Goal: Transaction & Acquisition: Purchase product/service

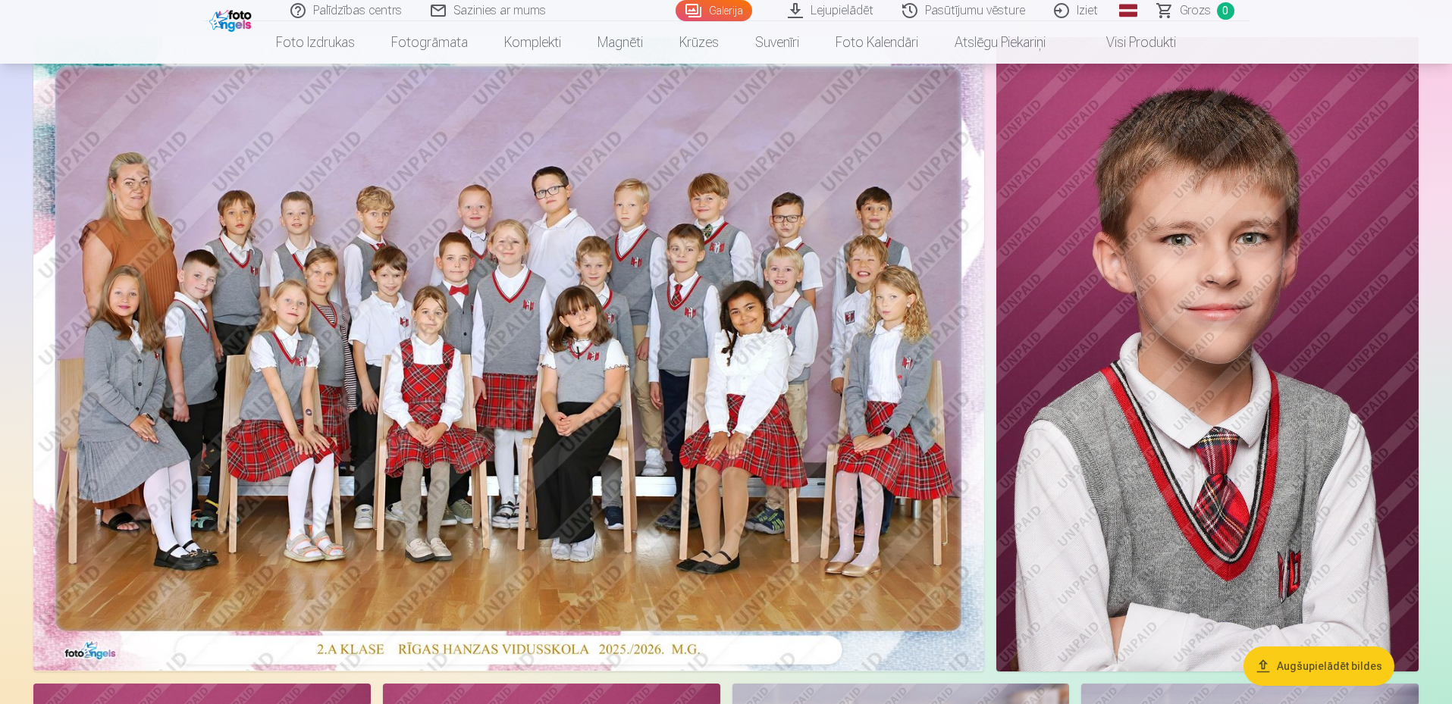
scroll to position [152, 0]
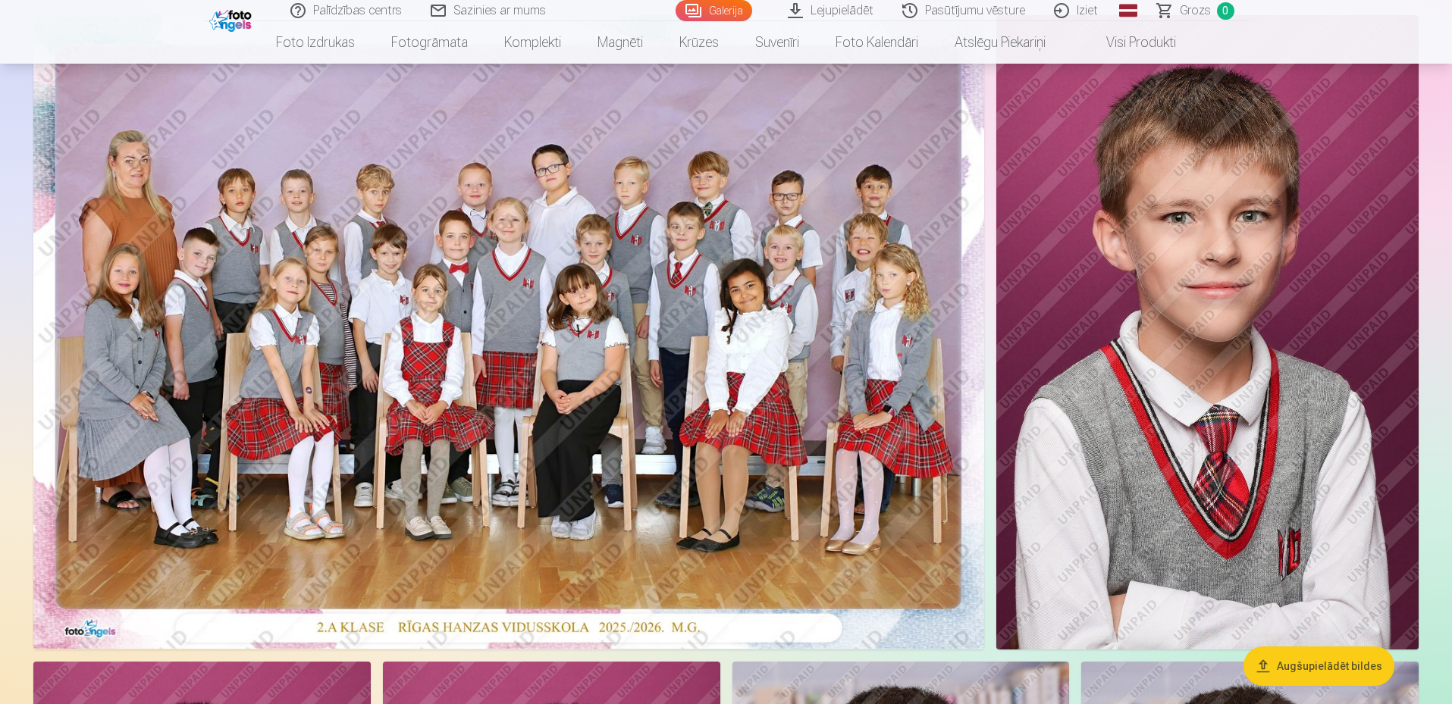
click at [622, 390] on img at bounding box center [508, 332] width 951 height 634
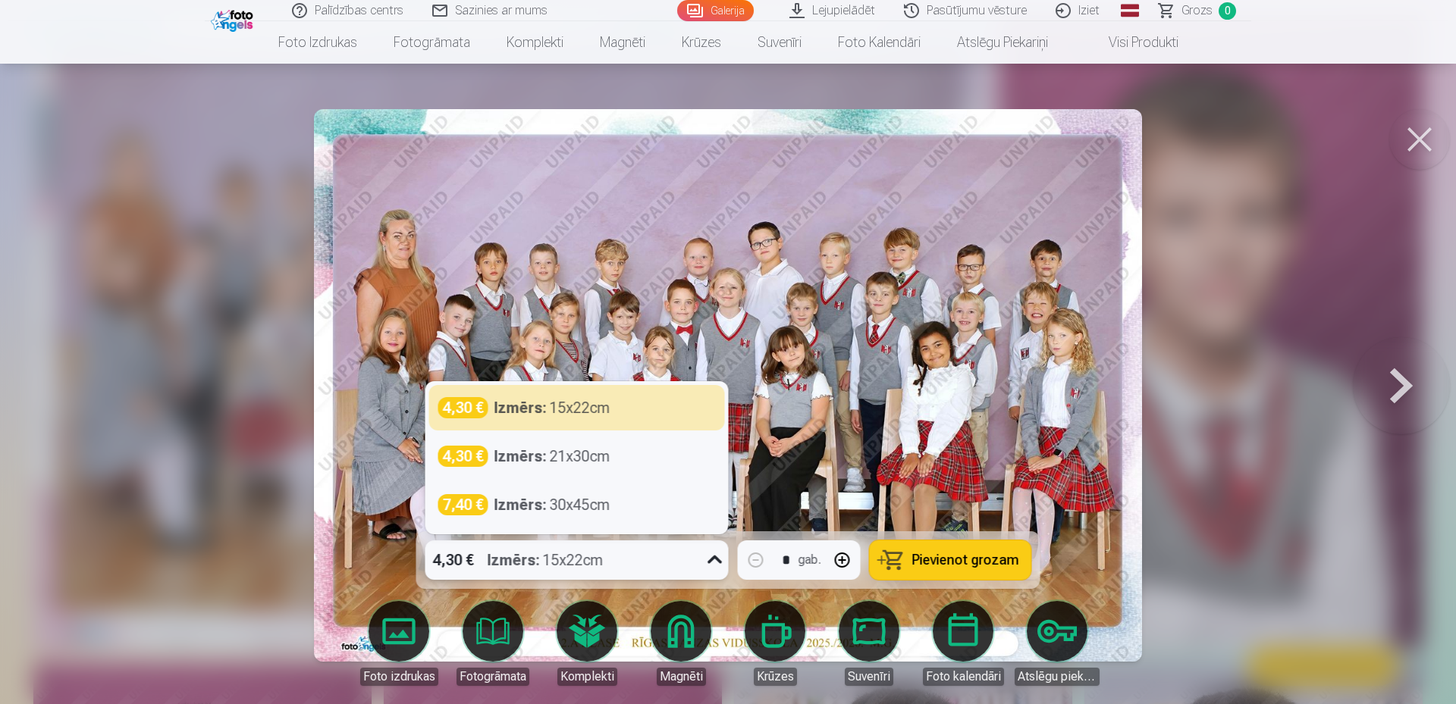
click at [713, 554] on icon at bounding box center [715, 560] width 24 height 24
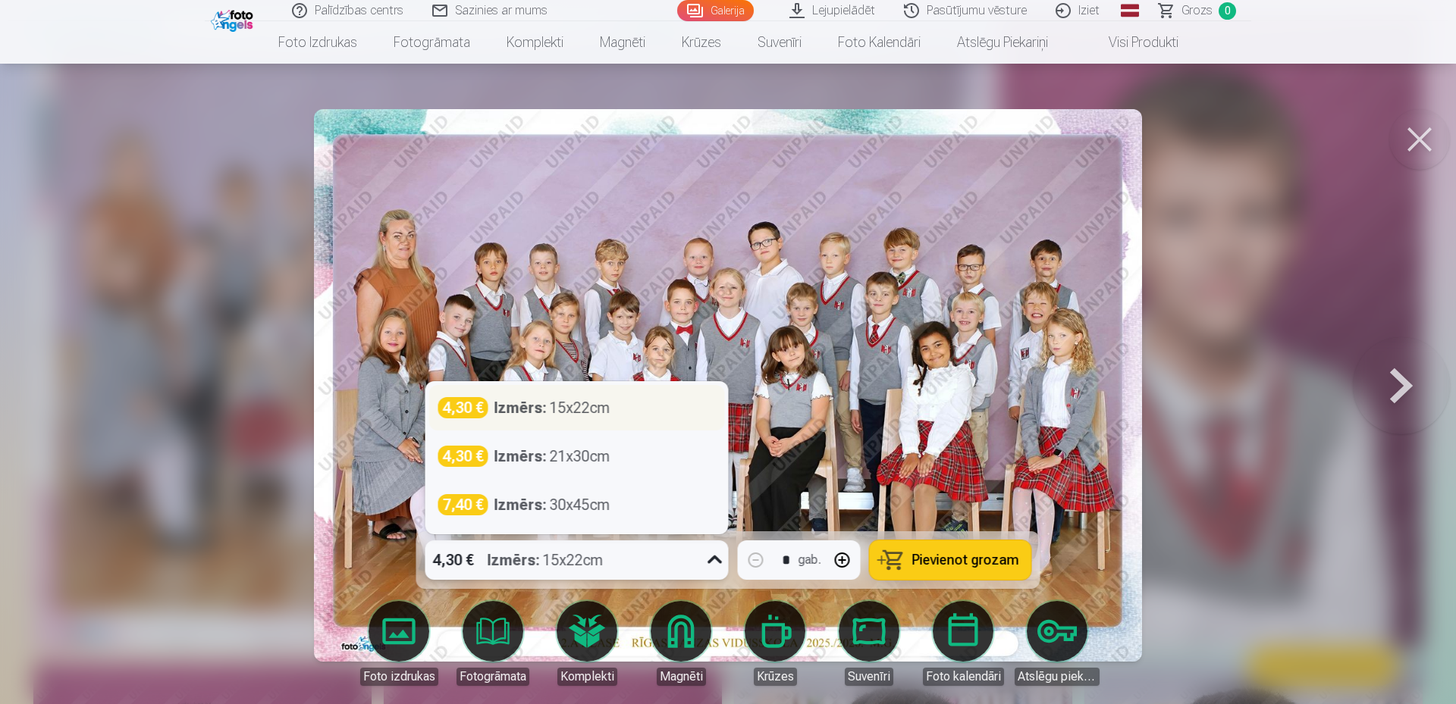
click at [610, 409] on div "Izmērs : 15x22cm" at bounding box center [552, 407] width 116 height 21
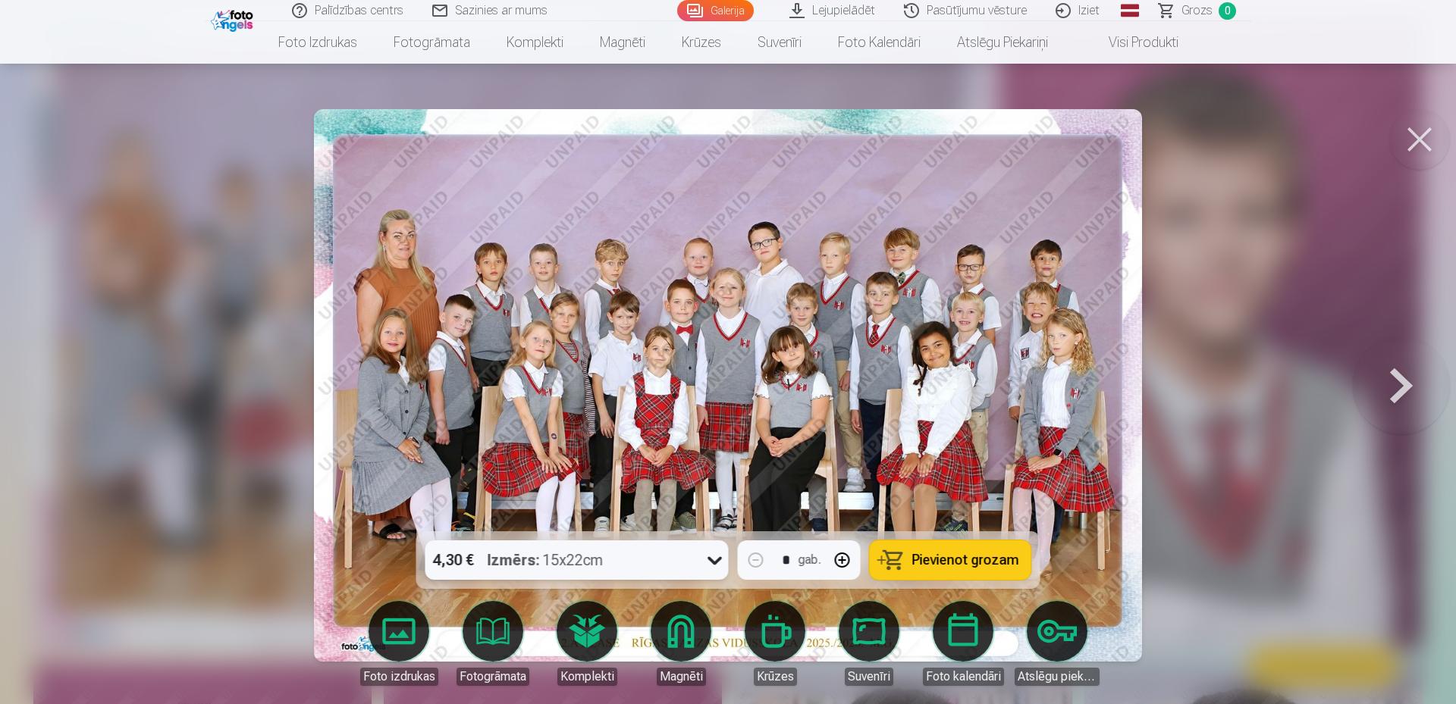
click at [977, 563] on span "Pievienot grozam" at bounding box center [965, 560] width 107 height 14
click at [1430, 140] on button at bounding box center [1419, 139] width 61 height 61
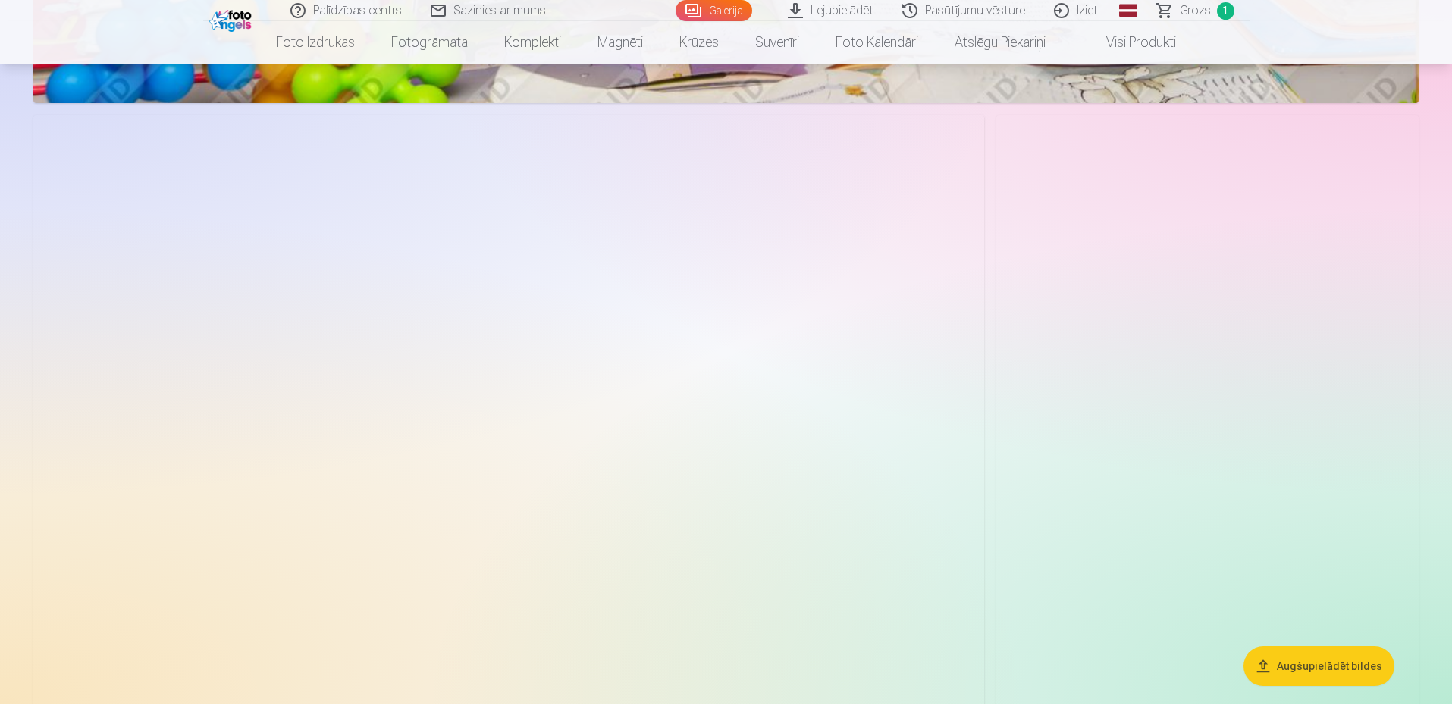
scroll to position [4777, 0]
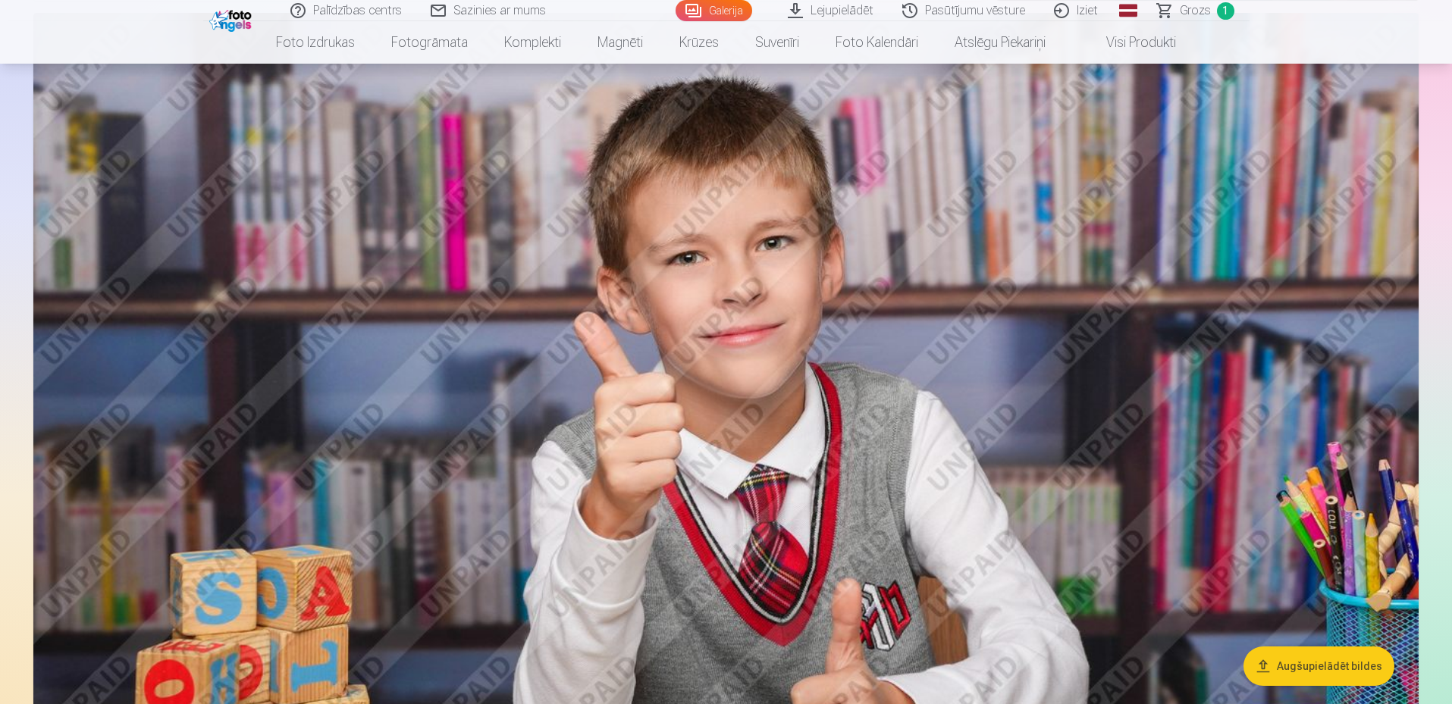
click at [956, 345] on img at bounding box center [725, 474] width 1385 height 923
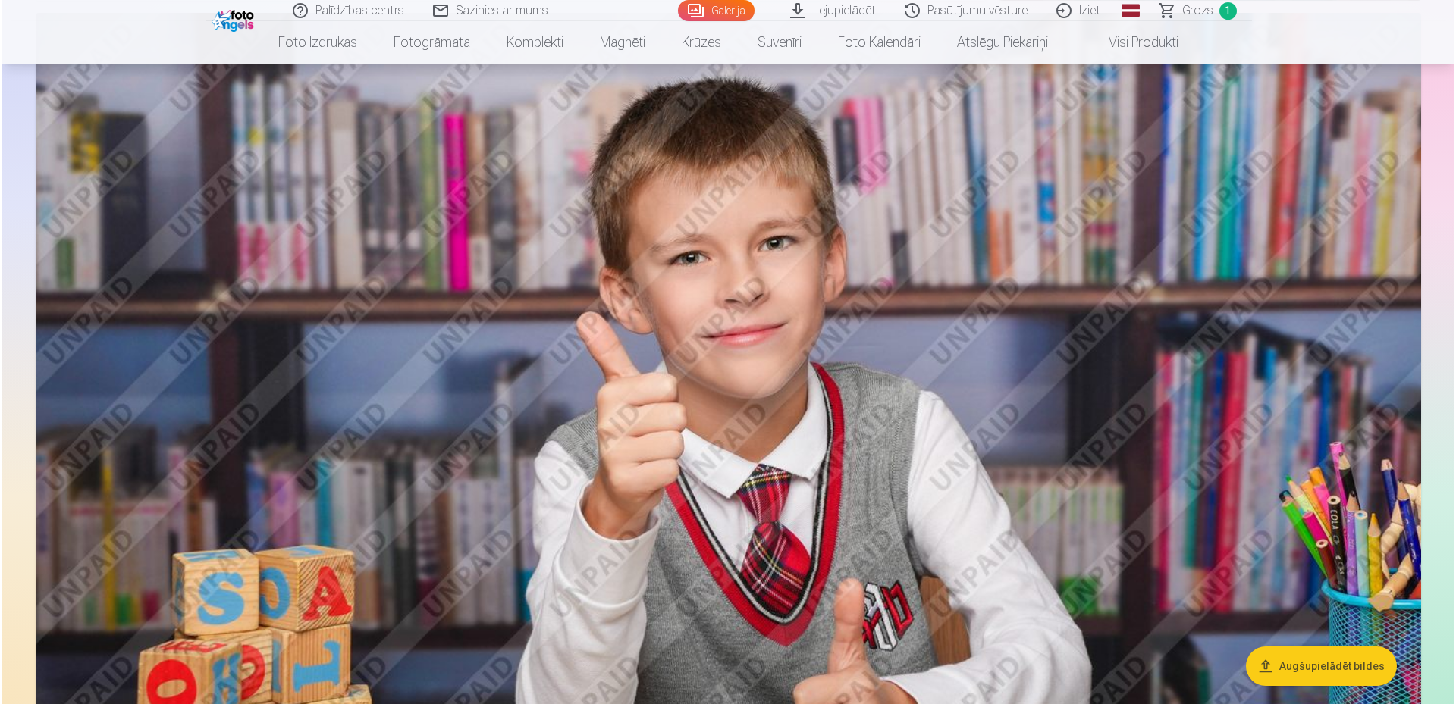
scroll to position [3952, 0]
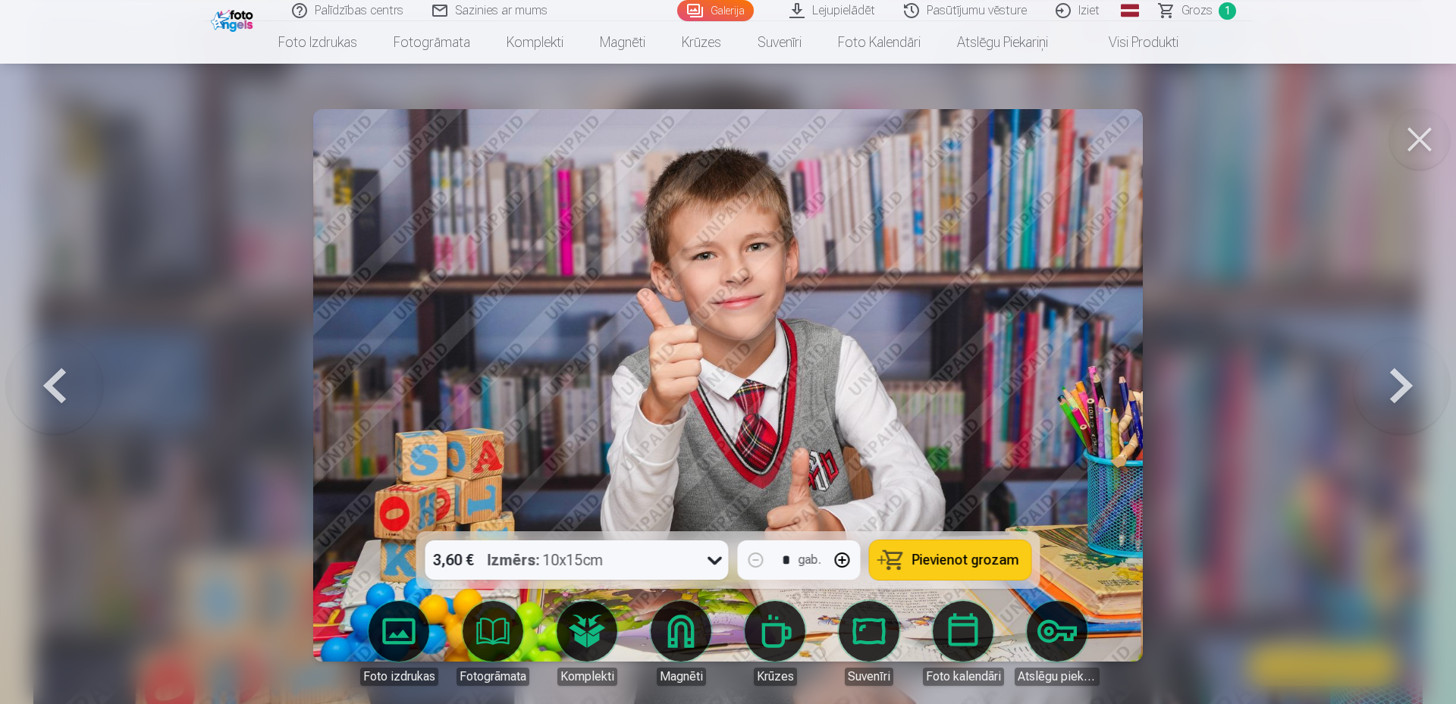
click at [716, 565] on icon at bounding box center [715, 560] width 24 height 24
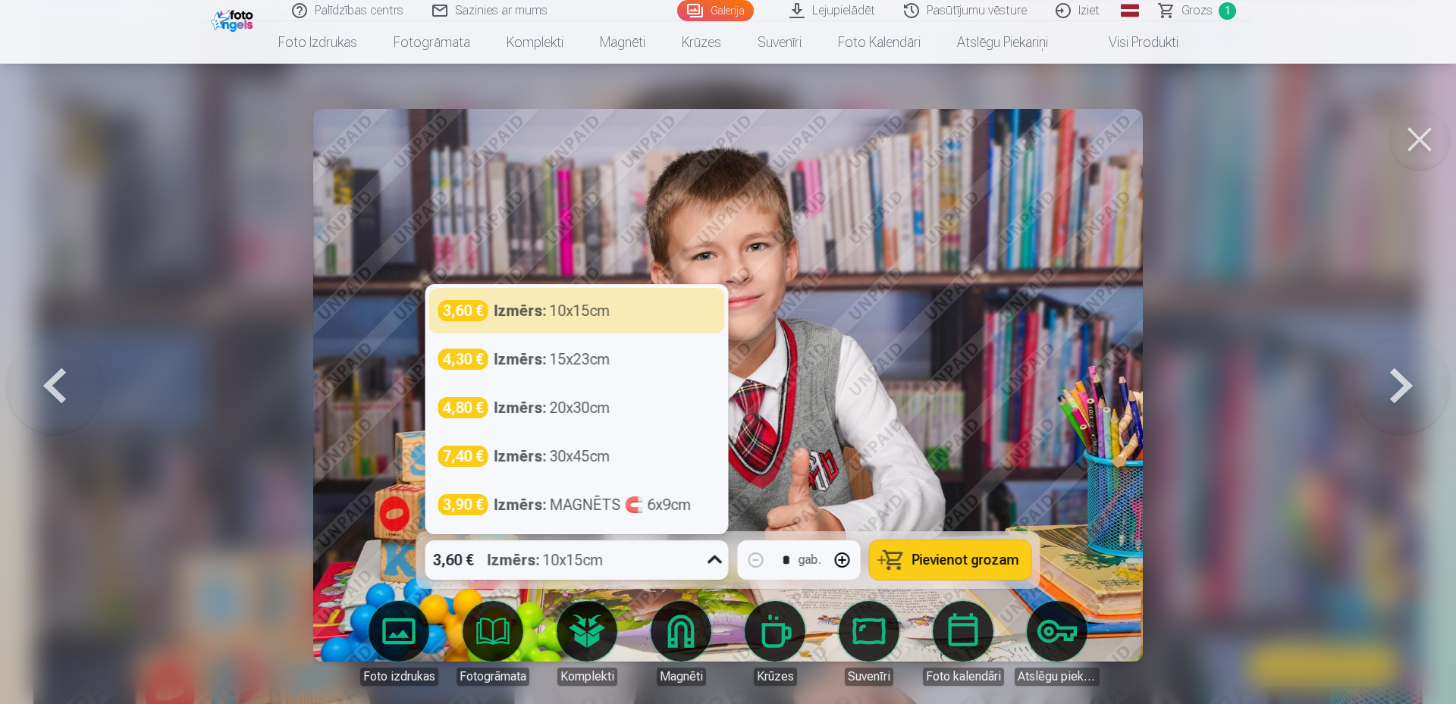
click at [1413, 147] on button at bounding box center [1419, 139] width 61 height 61
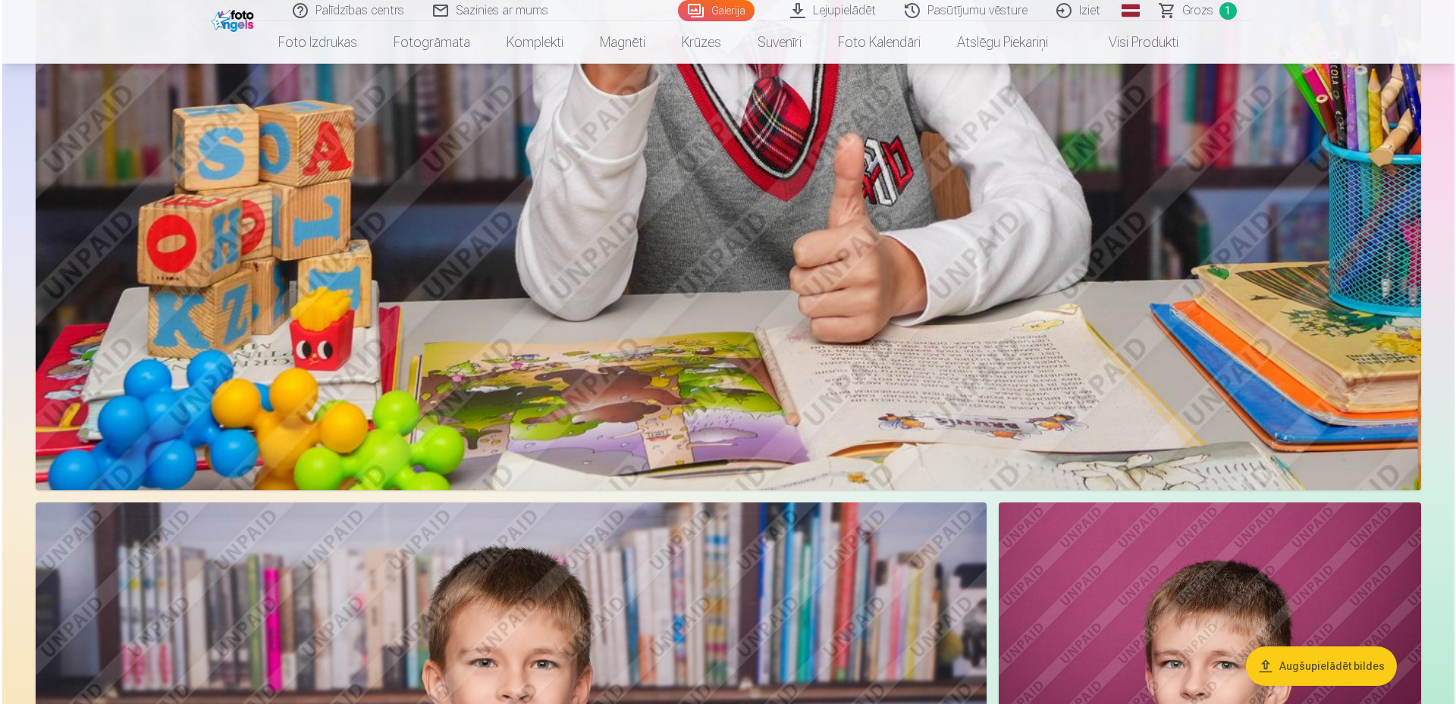
scroll to position [4398, 0]
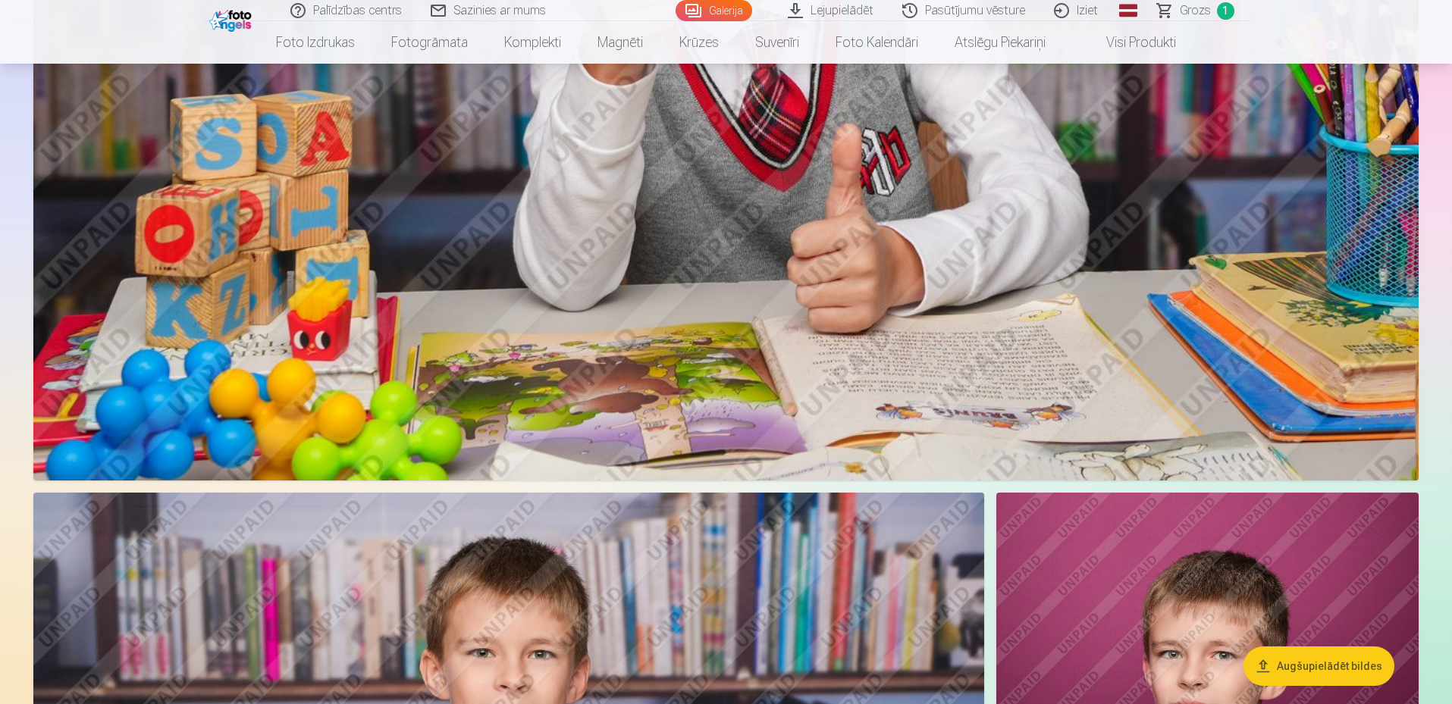
click at [905, 332] on img at bounding box center [725, 19] width 1385 height 923
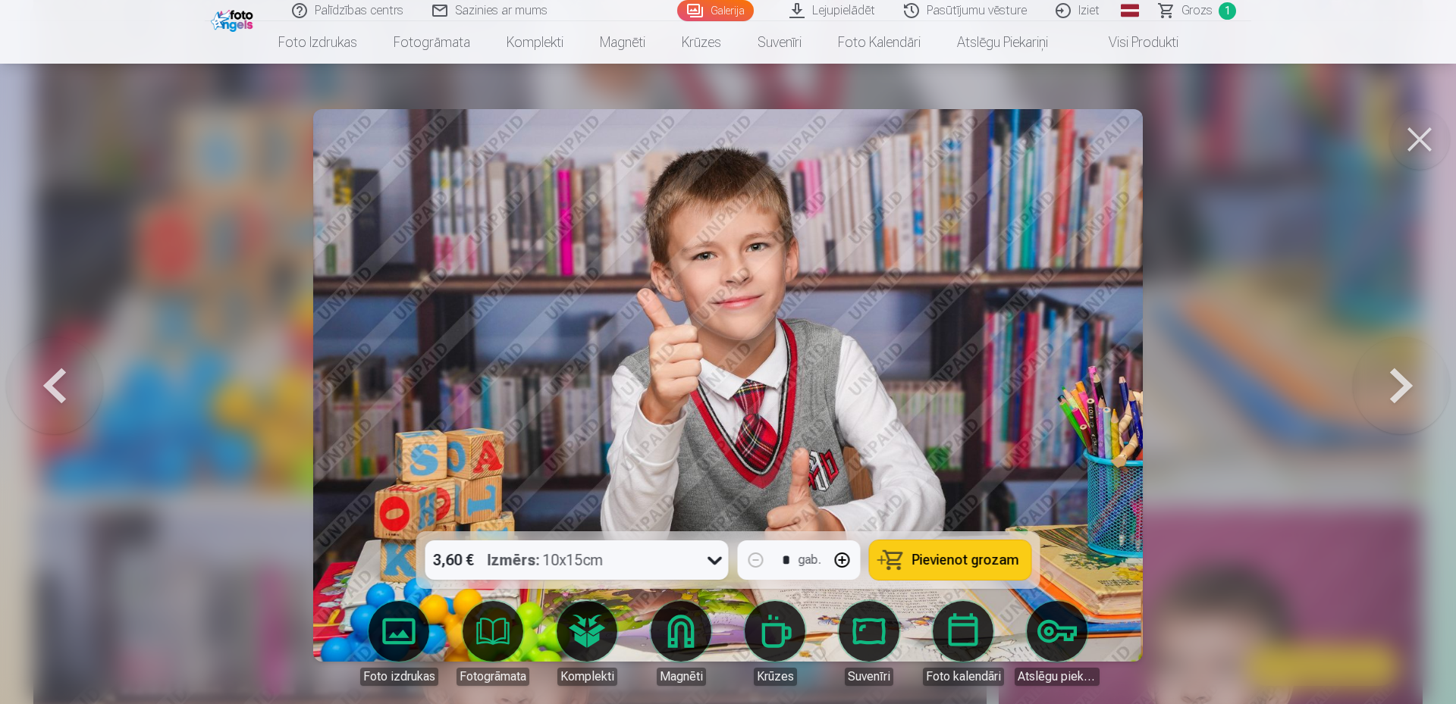
click at [719, 562] on icon at bounding box center [715, 560] width 24 height 24
click at [1430, 139] on button at bounding box center [1419, 139] width 61 height 61
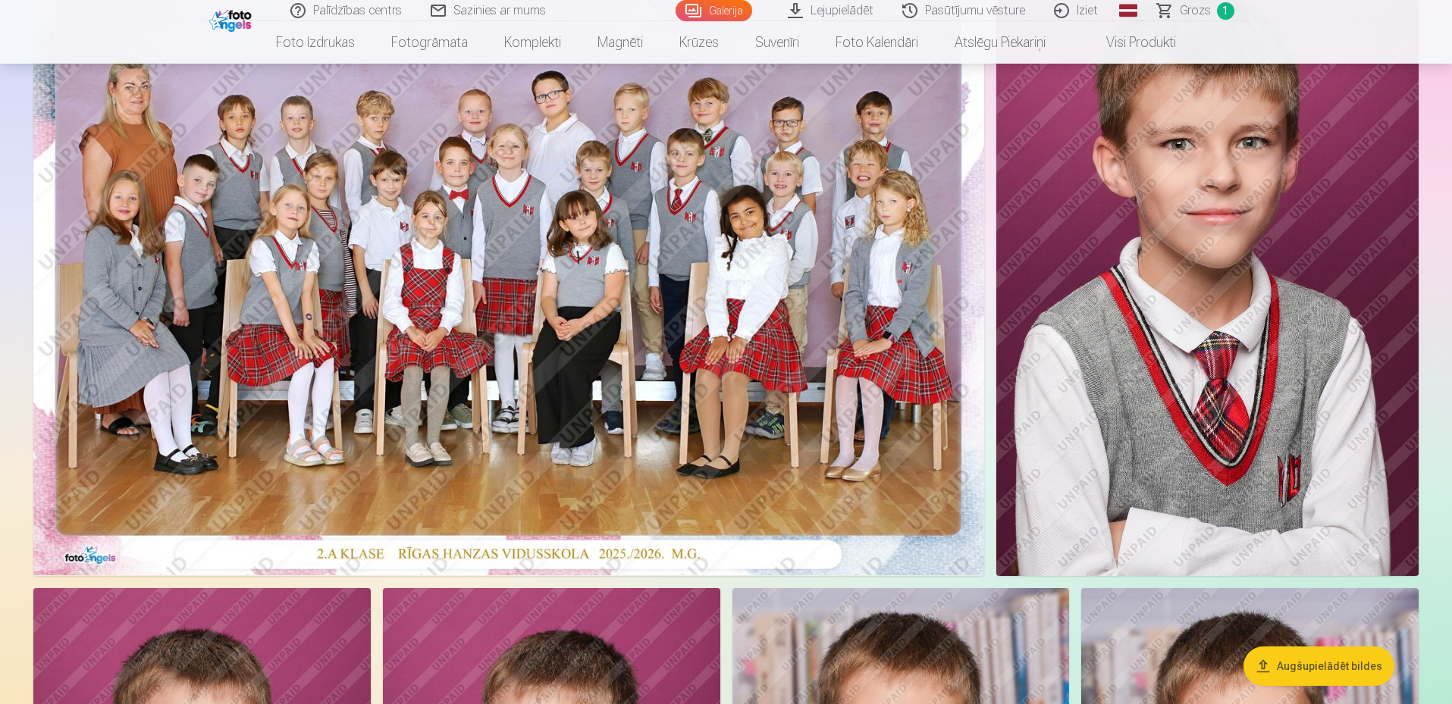
scroll to position [227, 0]
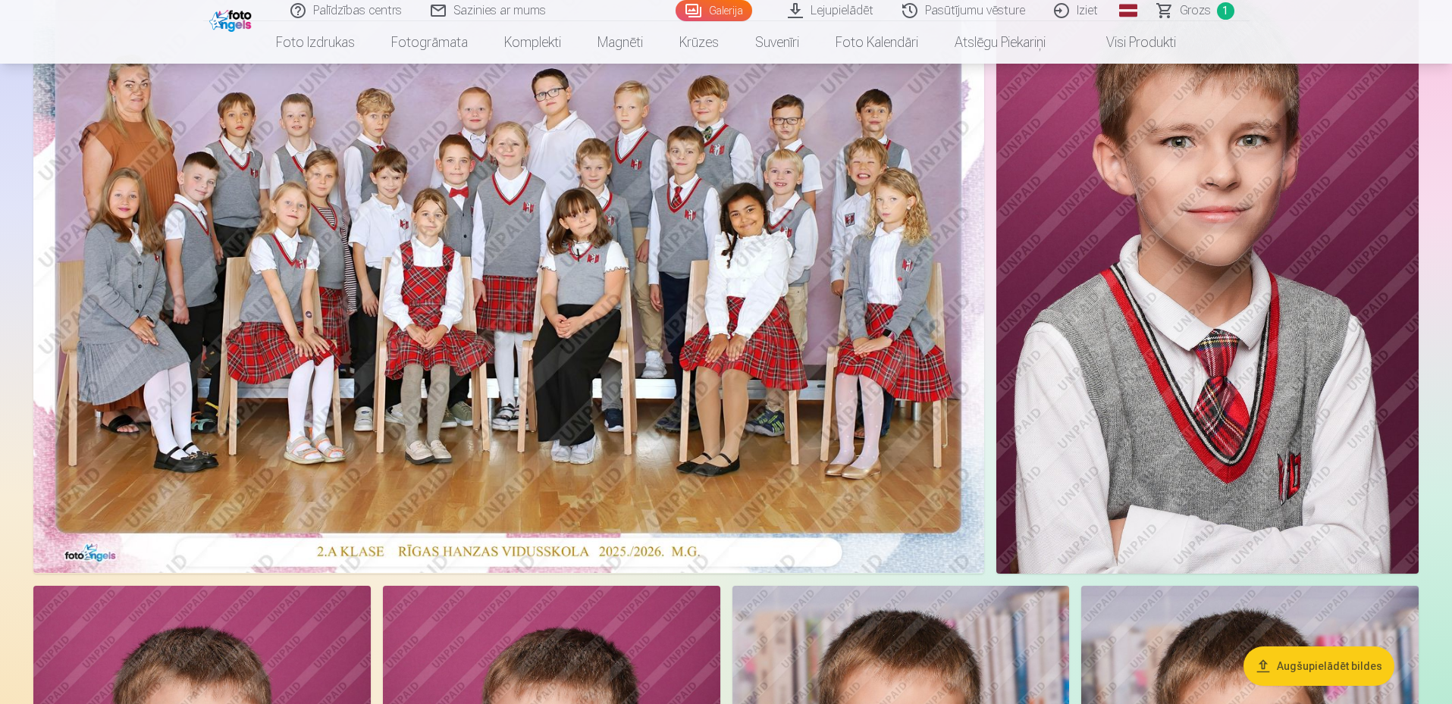
click at [691, 316] on img at bounding box center [508, 256] width 951 height 634
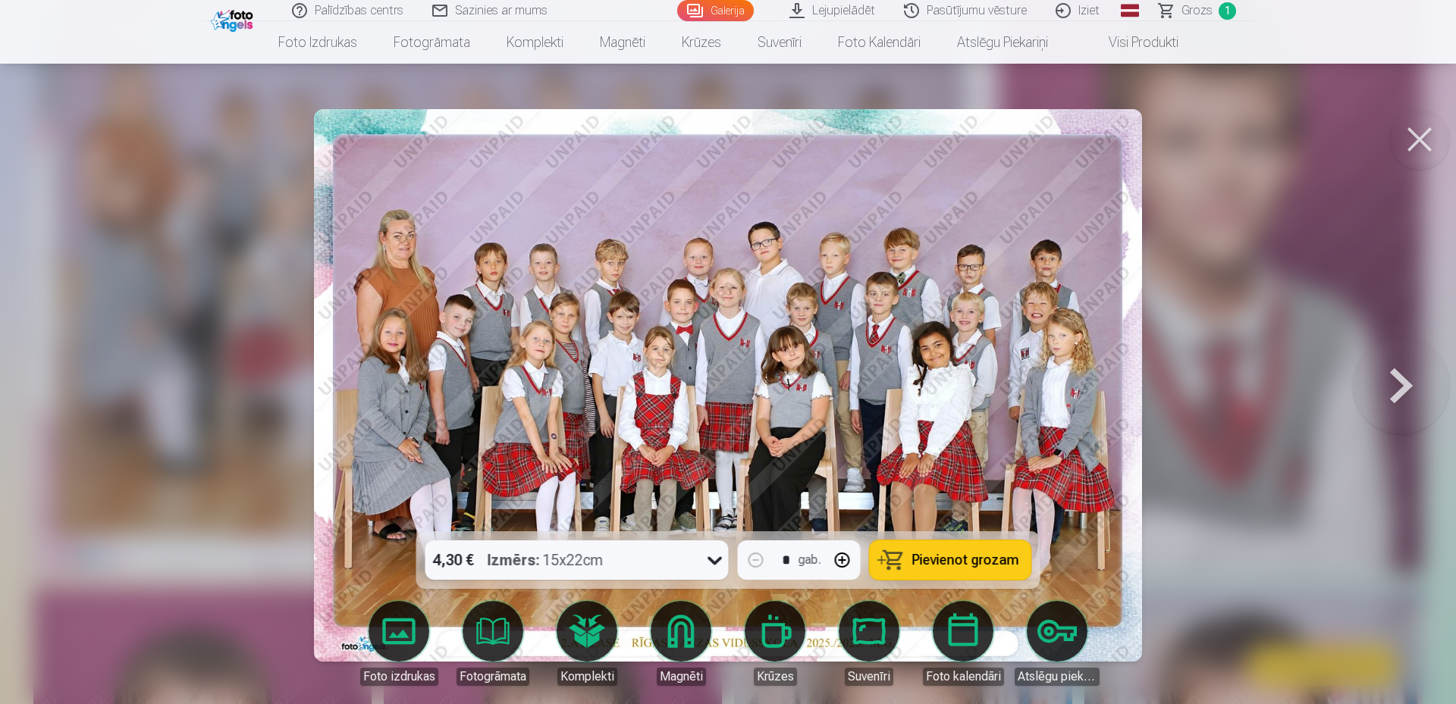
click at [1409, 127] on button at bounding box center [1419, 139] width 61 height 61
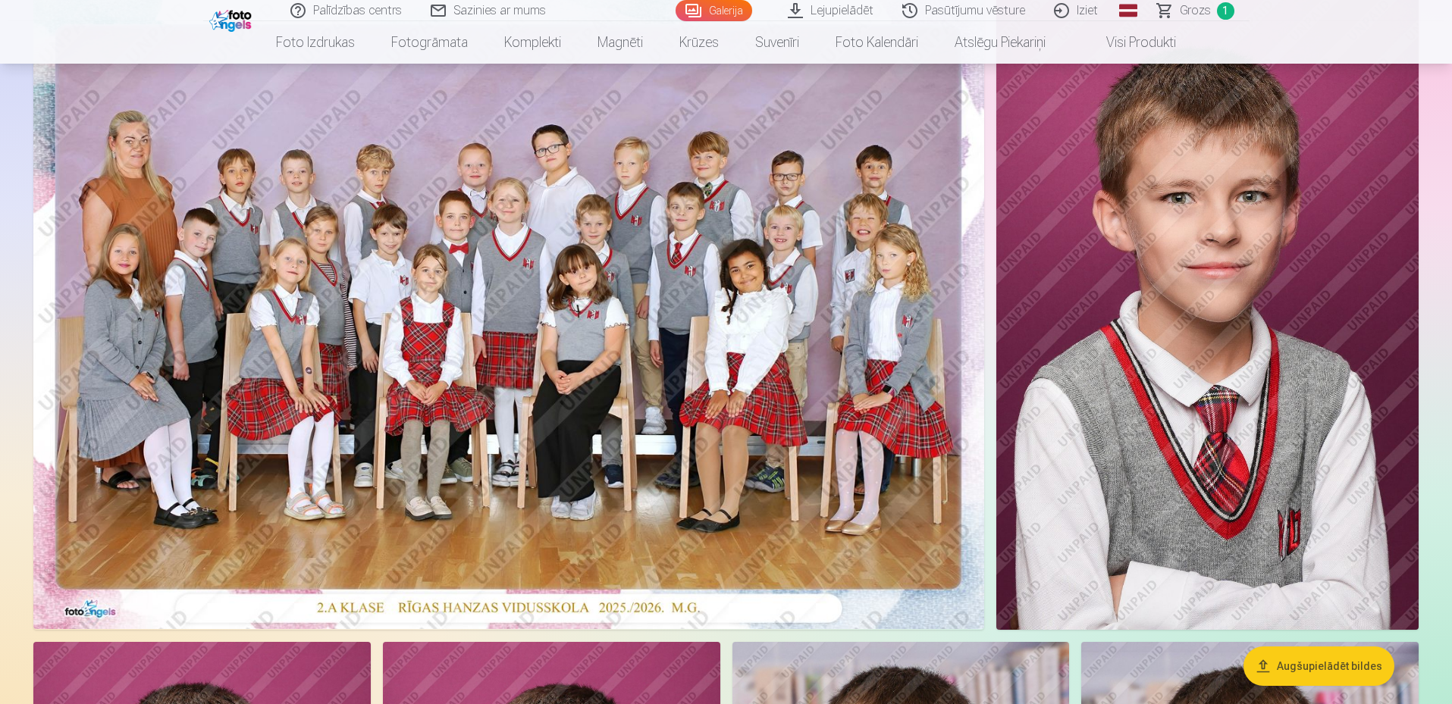
scroll to position [152, 0]
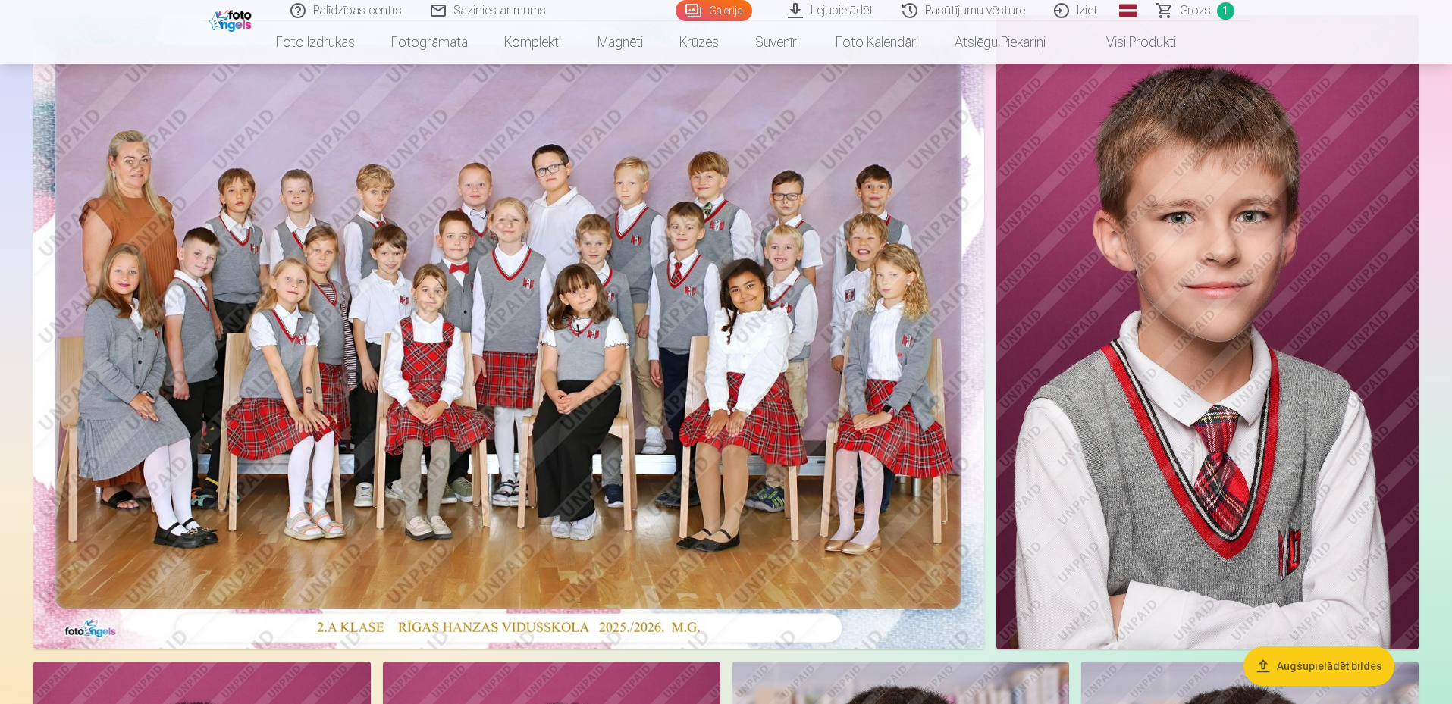
click at [1243, 319] on img at bounding box center [1207, 332] width 423 height 635
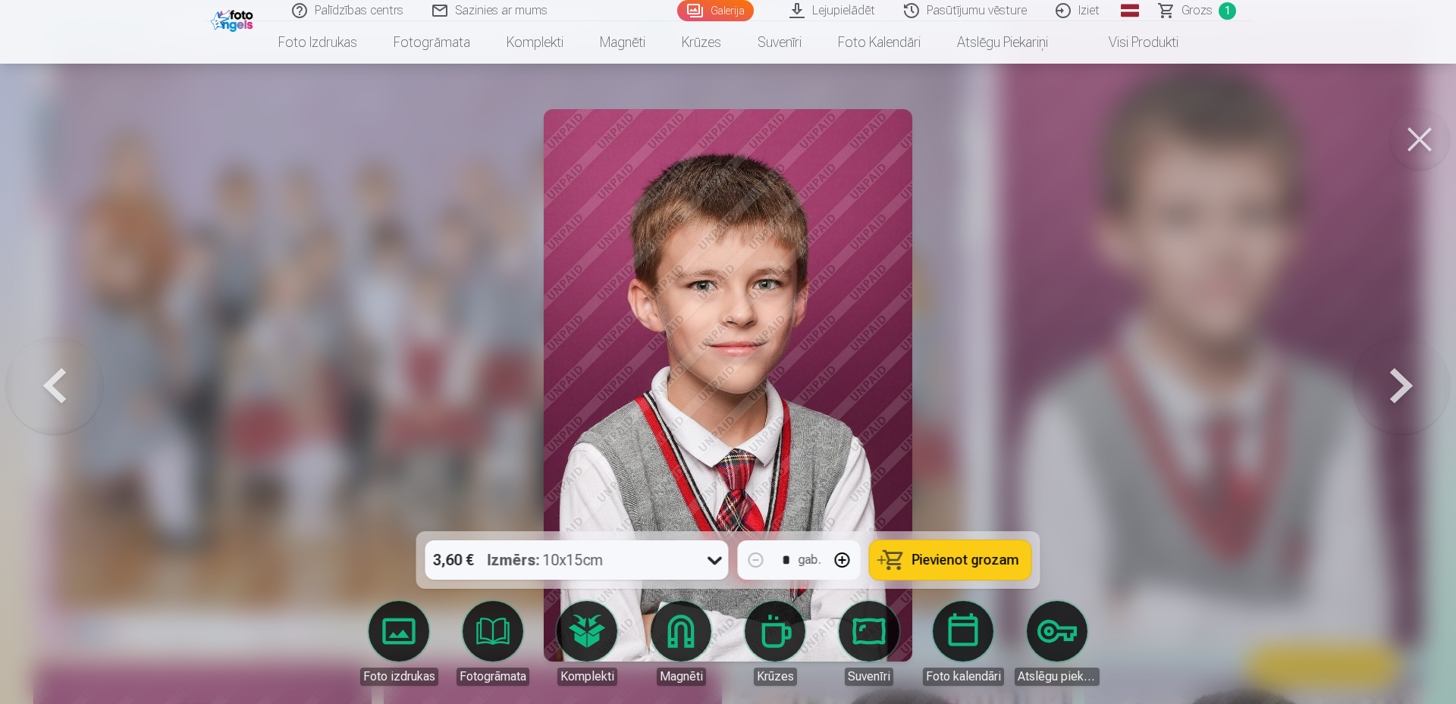
click at [707, 562] on icon at bounding box center [715, 560] width 24 height 24
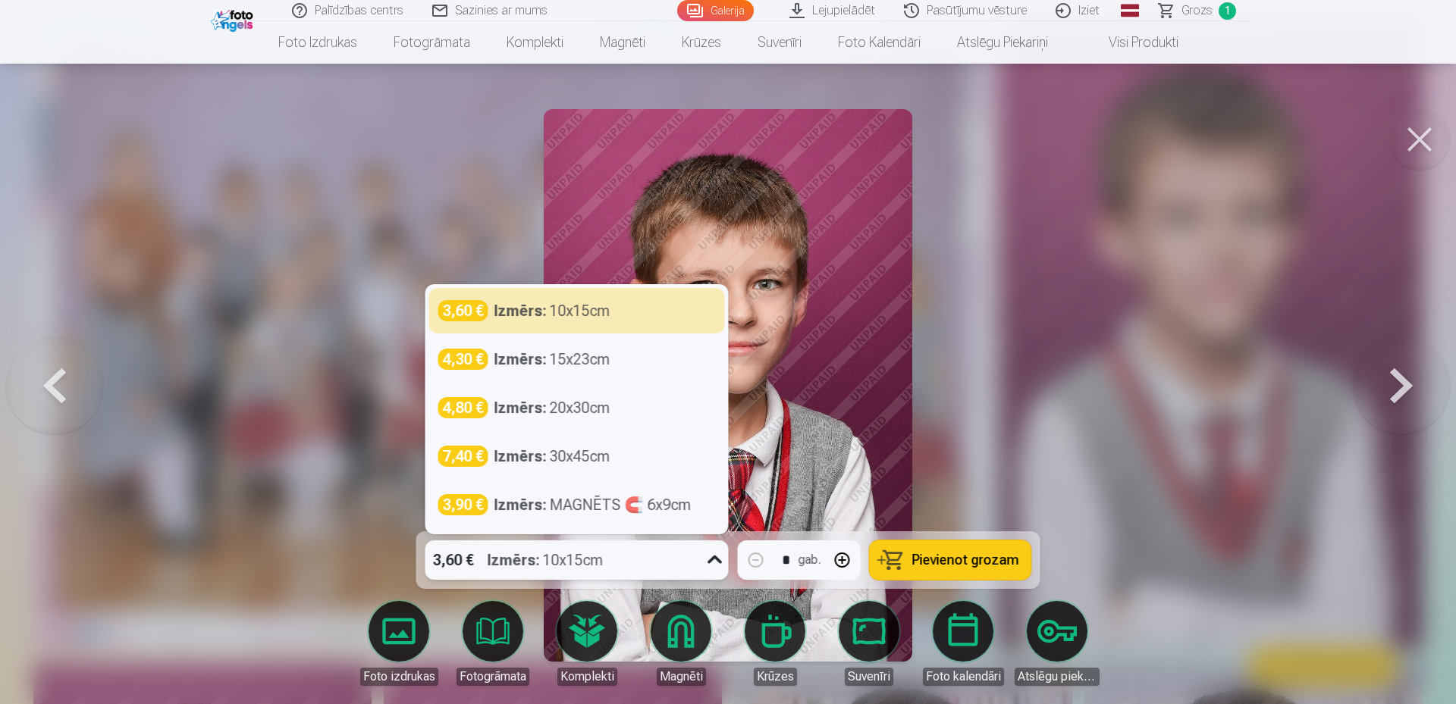
click at [1423, 143] on button at bounding box center [1419, 139] width 61 height 61
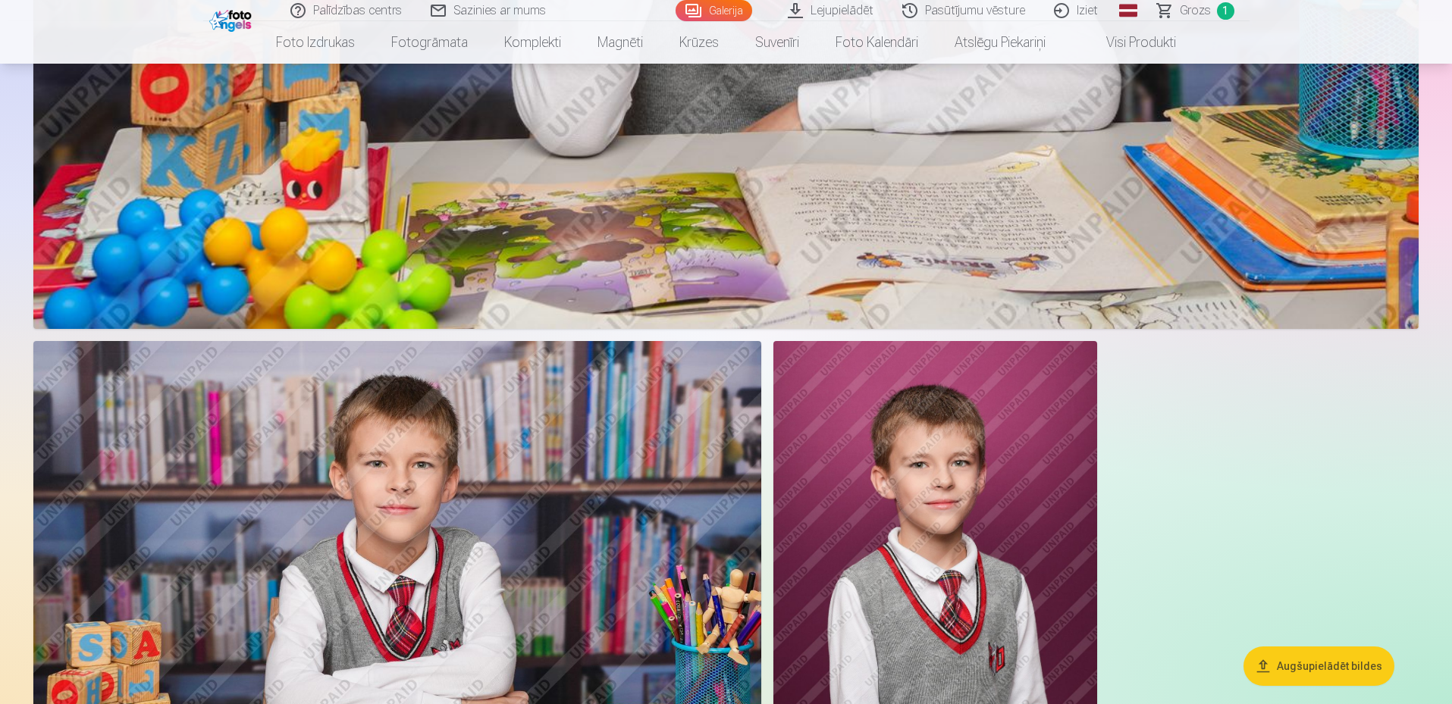
scroll to position [6975, 0]
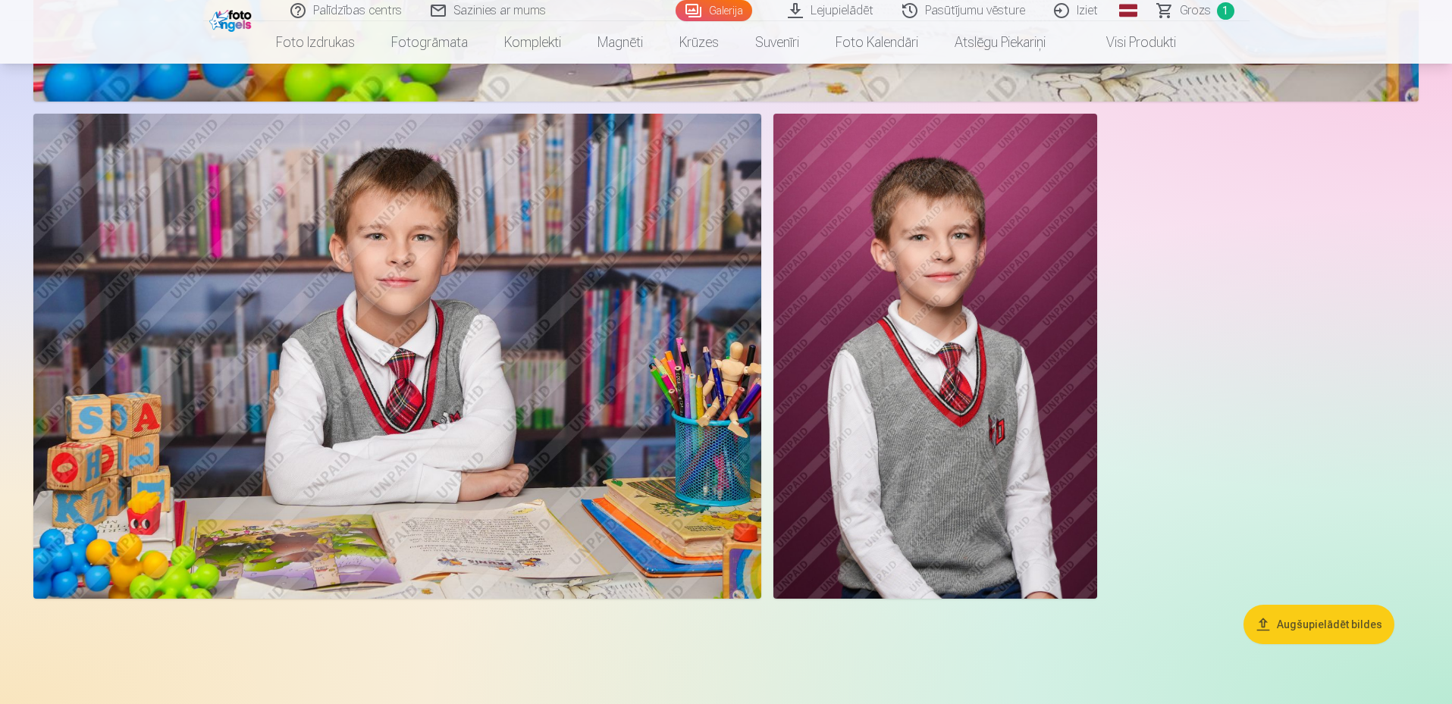
click at [585, 316] on img at bounding box center [397, 356] width 728 height 485
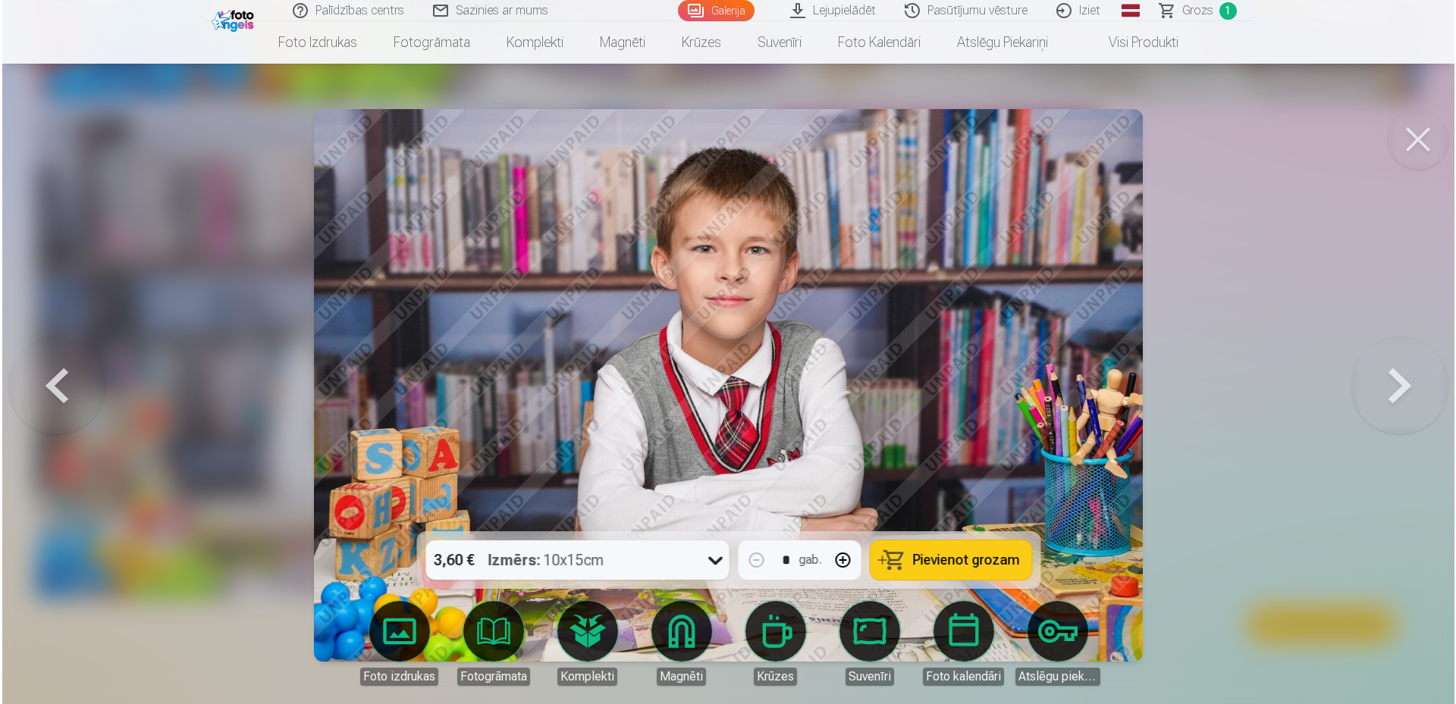
scroll to position [7068, 0]
click at [700, 562] on div "3,60 € Izmērs : 10x15cm" at bounding box center [562, 560] width 274 height 39
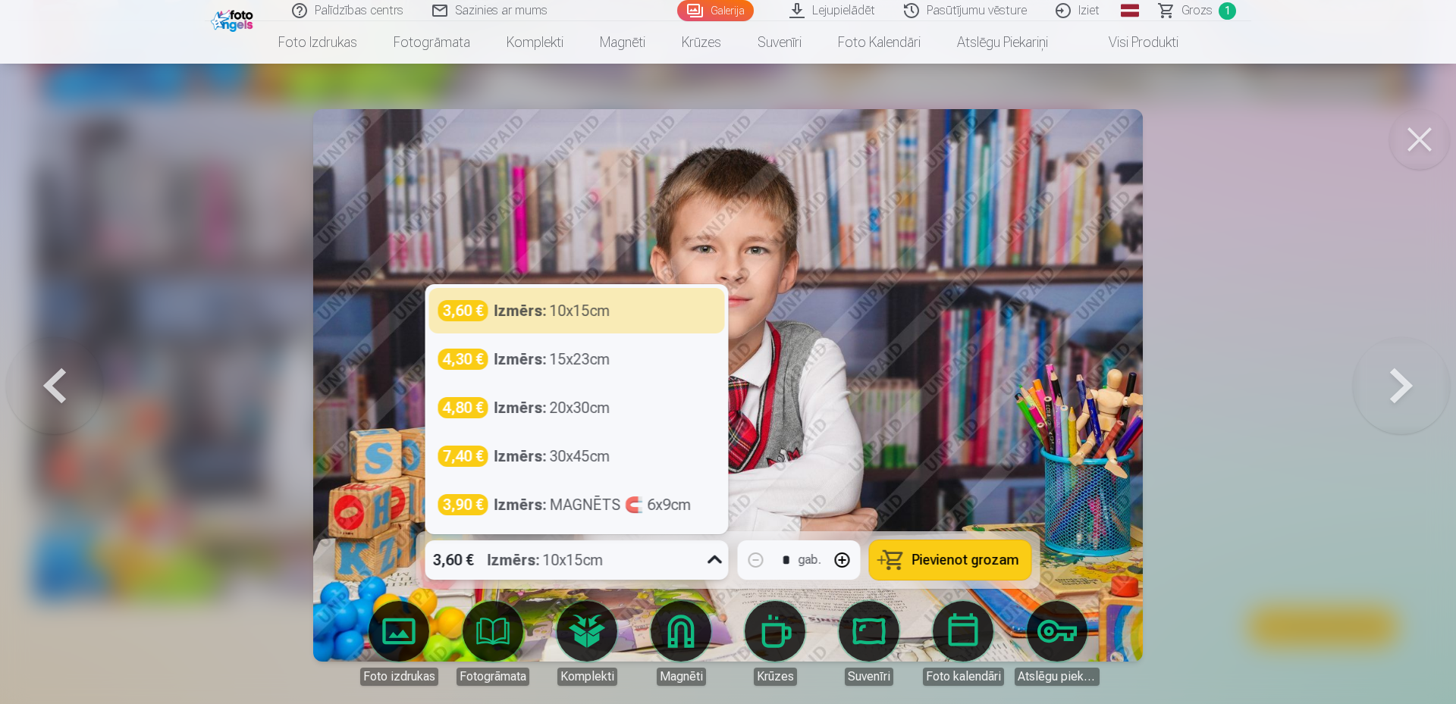
click at [1416, 139] on button at bounding box center [1419, 139] width 61 height 61
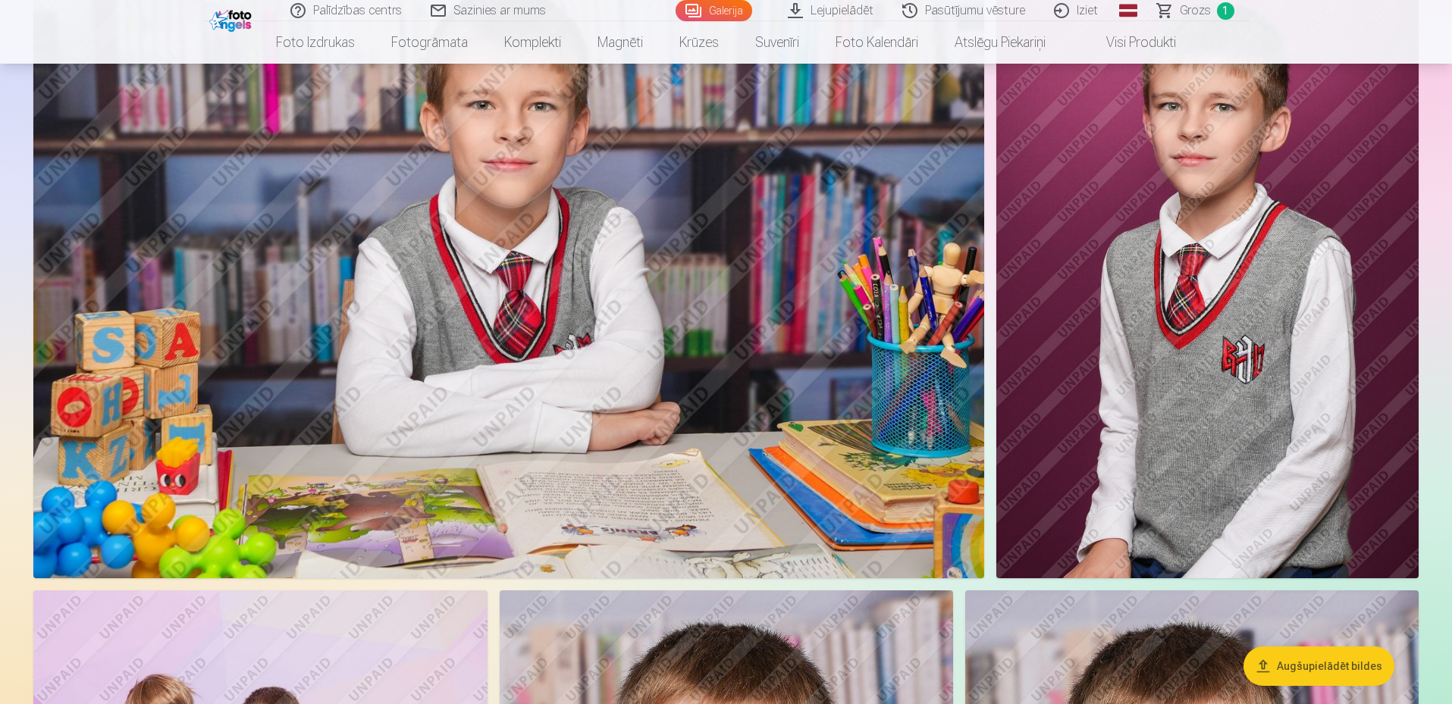
scroll to position [4777, 0]
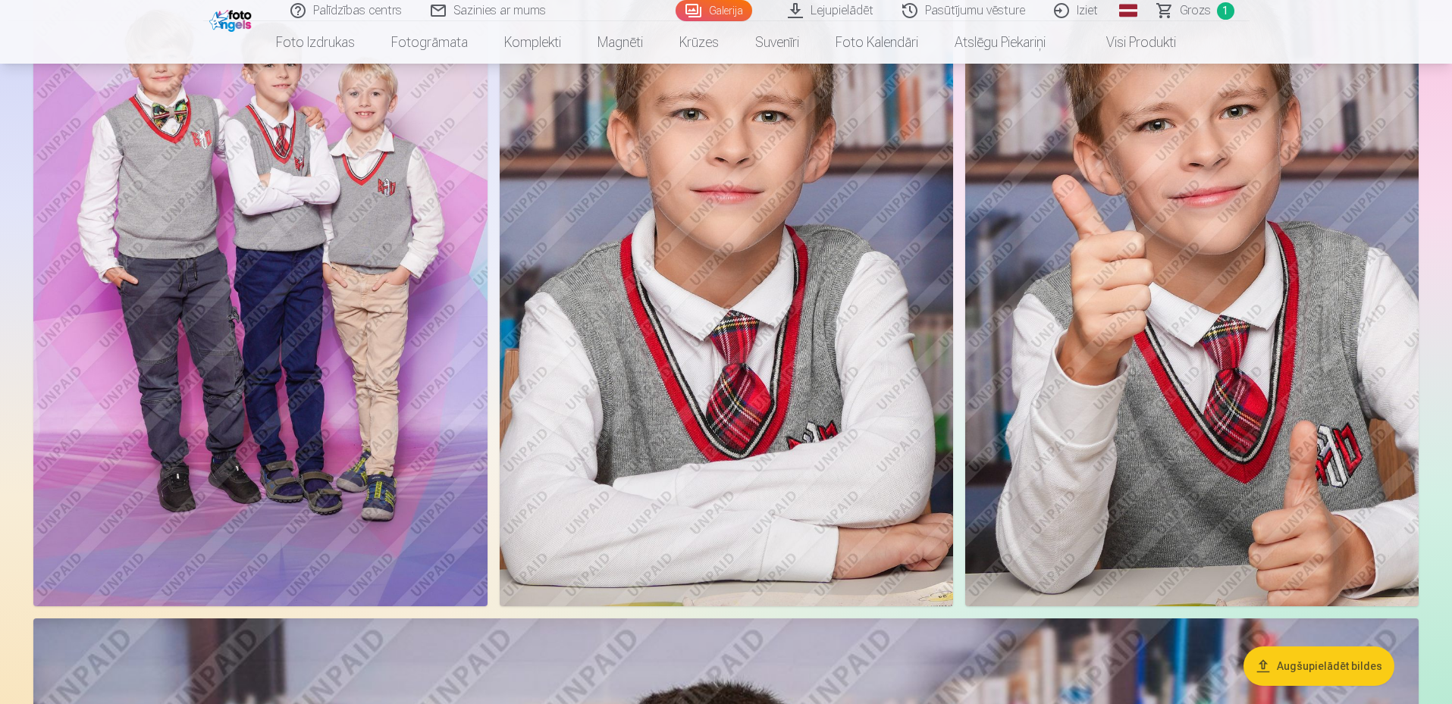
click at [1224, 295] on img at bounding box center [1191, 266] width 453 height 680
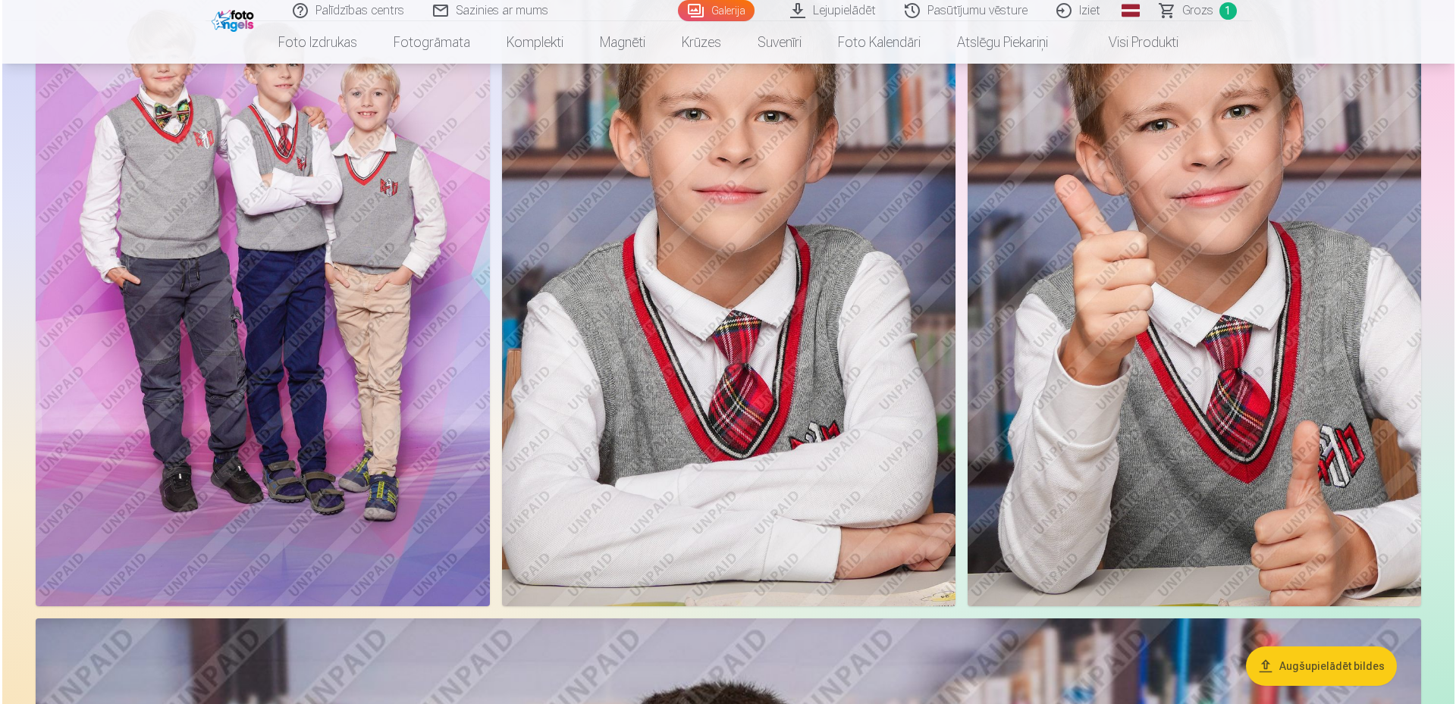
scroll to position [5625, 0]
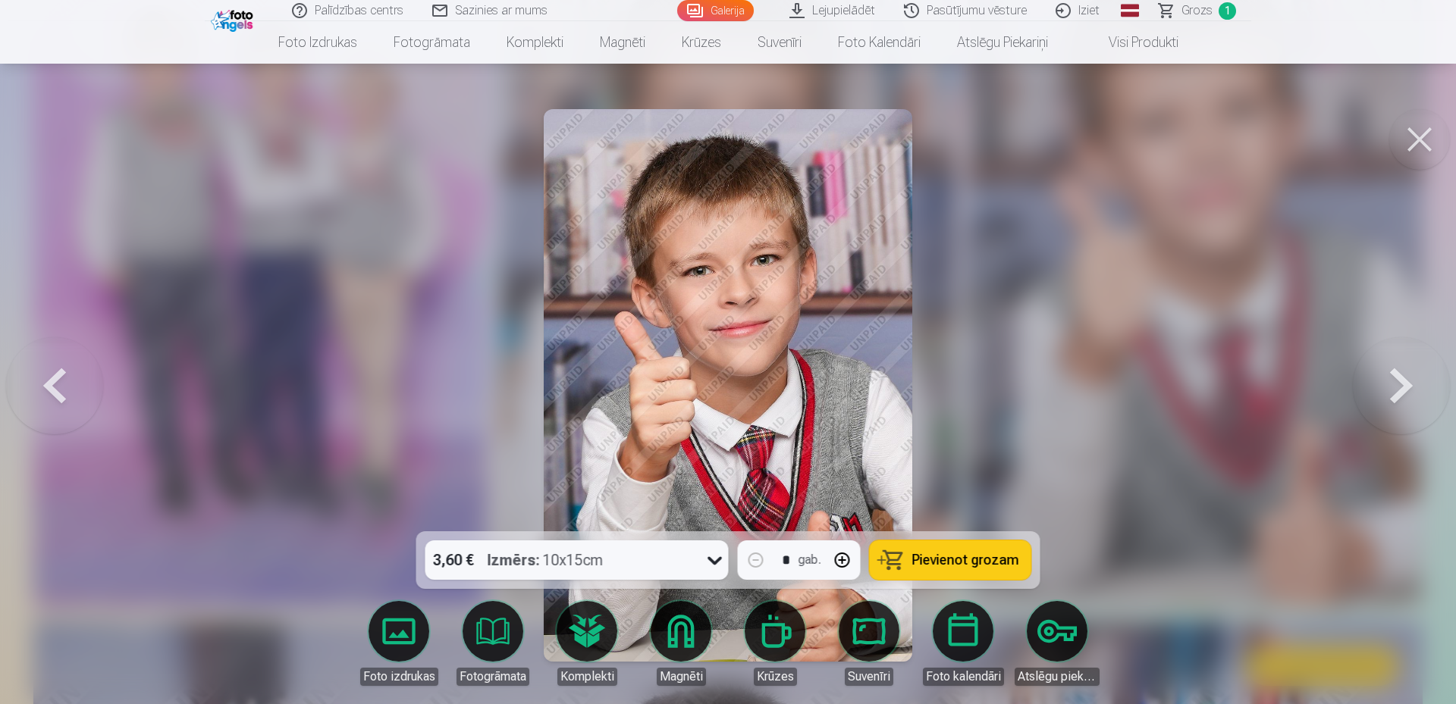
click at [708, 563] on icon at bounding box center [715, 560] width 24 height 24
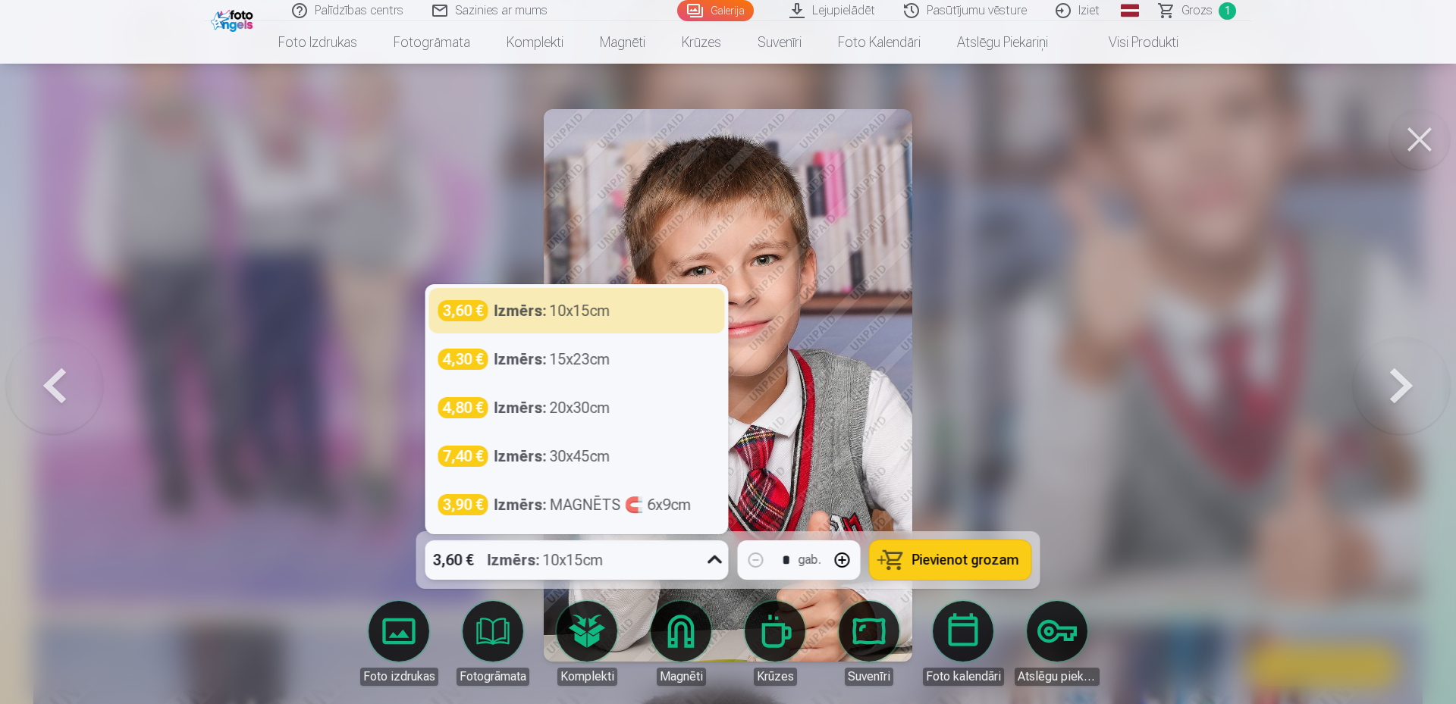
click at [1419, 149] on button at bounding box center [1419, 139] width 61 height 61
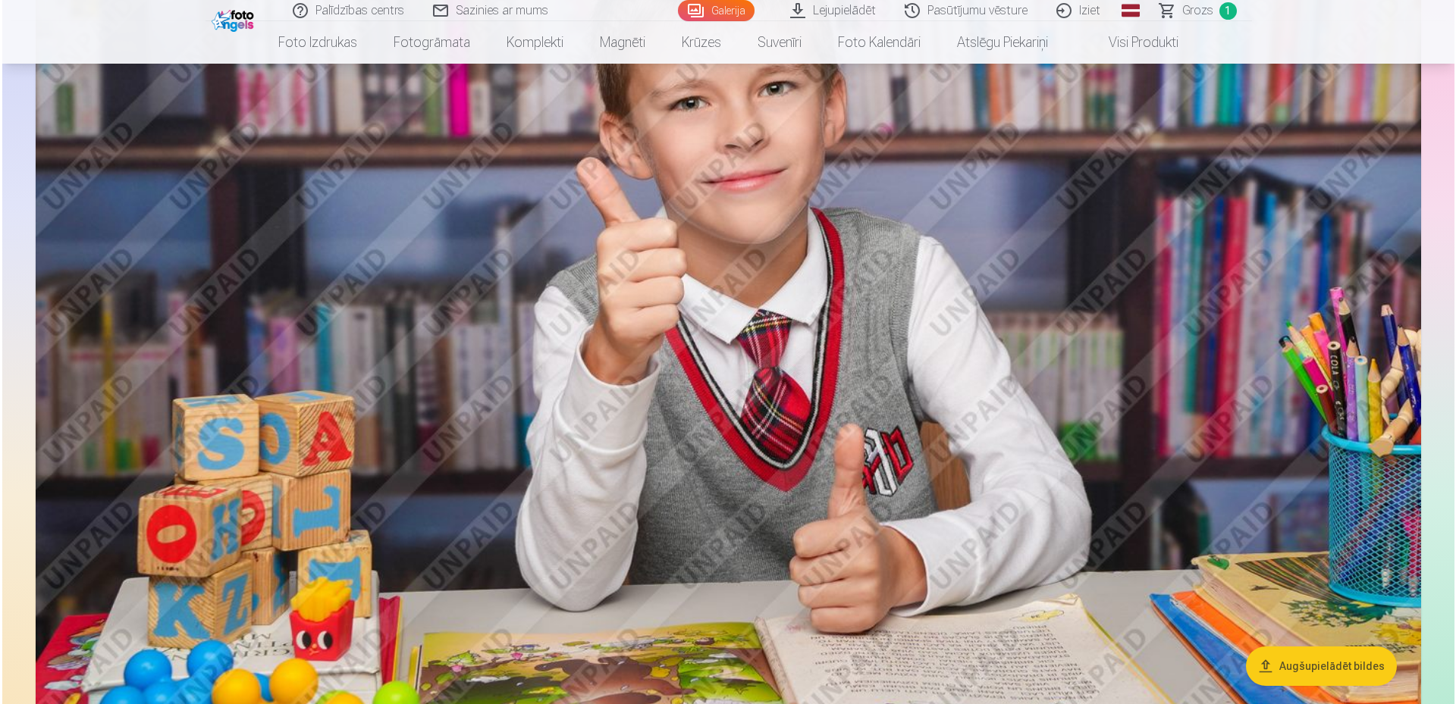
scroll to position [2502, 0]
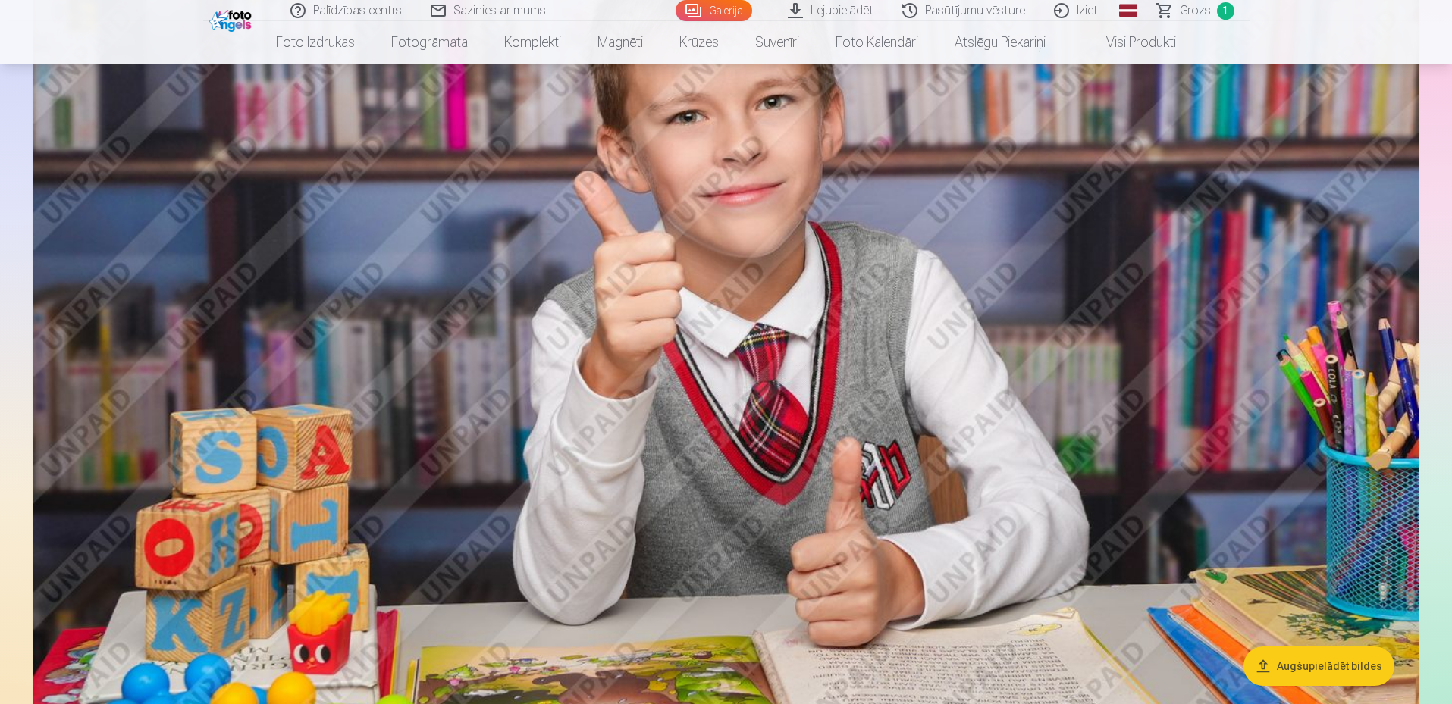
click at [972, 359] on img at bounding box center [725, 333] width 1385 height 923
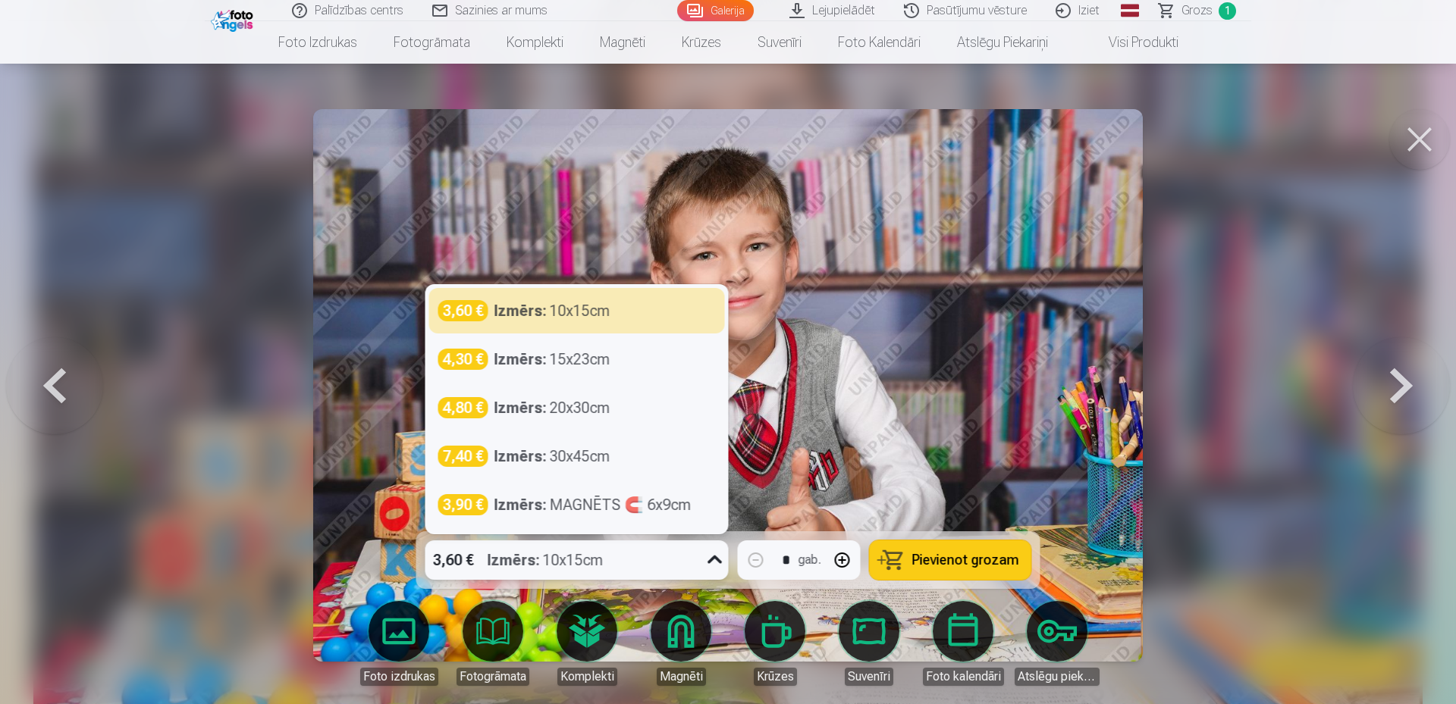
click at [710, 564] on icon at bounding box center [715, 560] width 24 height 24
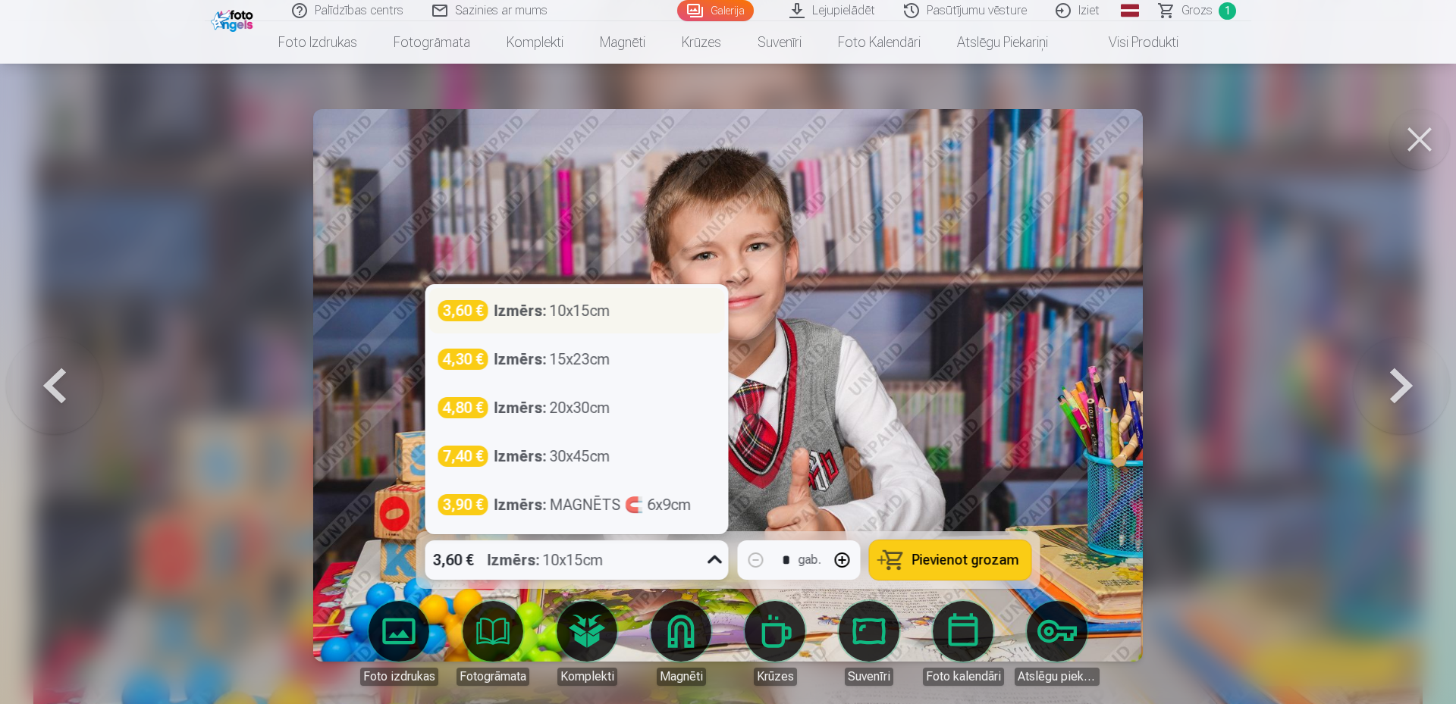
click at [582, 315] on div "Izmērs : 10x15cm" at bounding box center [552, 310] width 116 height 21
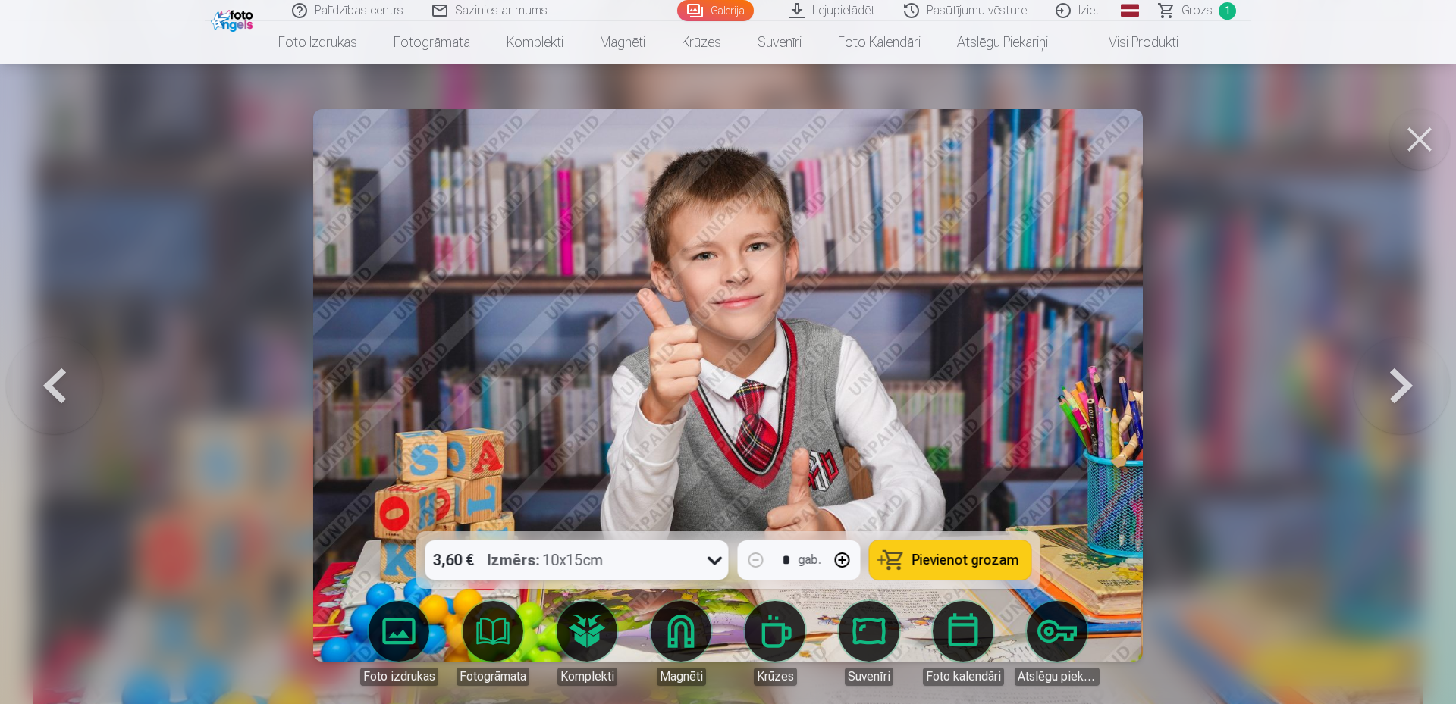
click at [958, 557] on span "Pievienot grozam" at bounding box center [965, 560] width 107 height 14
click at [1422, 130] on button at bounding box center [1419, 139] width 61 height 61
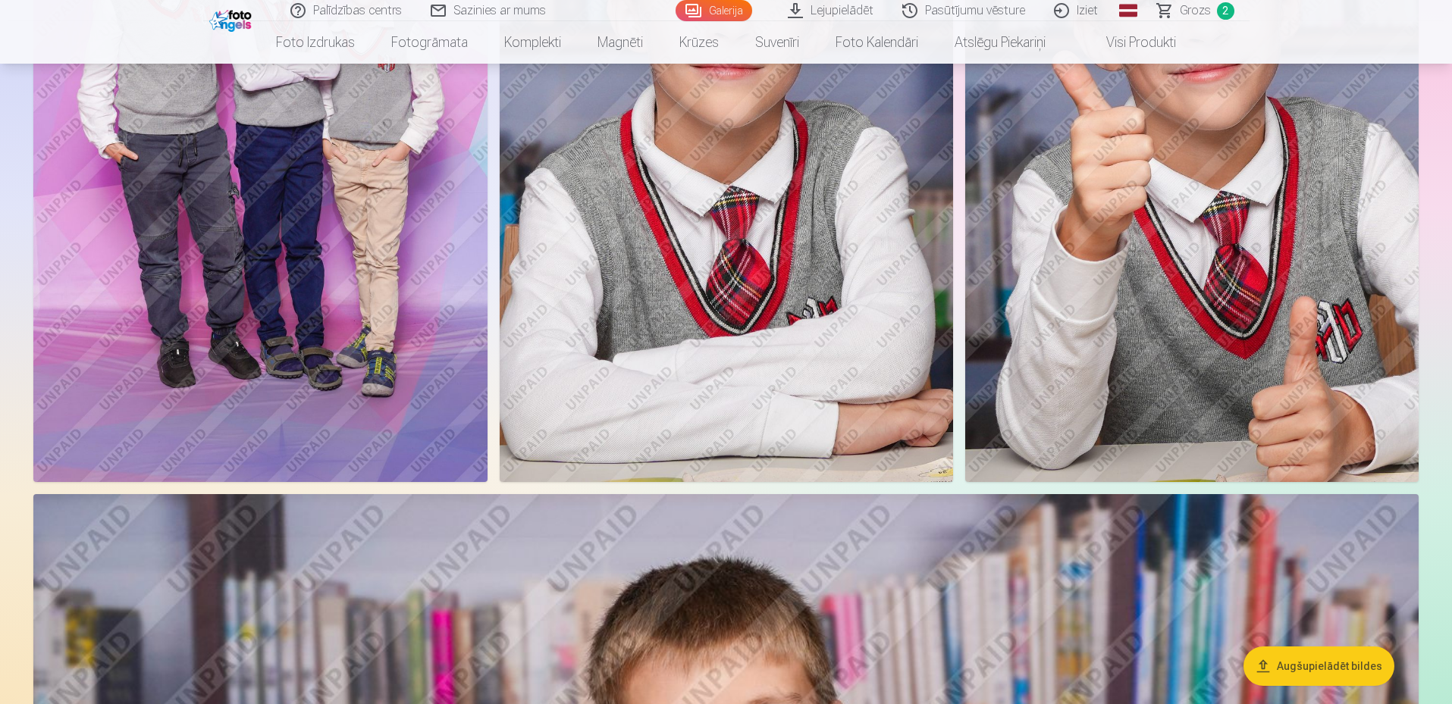
scroll to position [5756, 0]
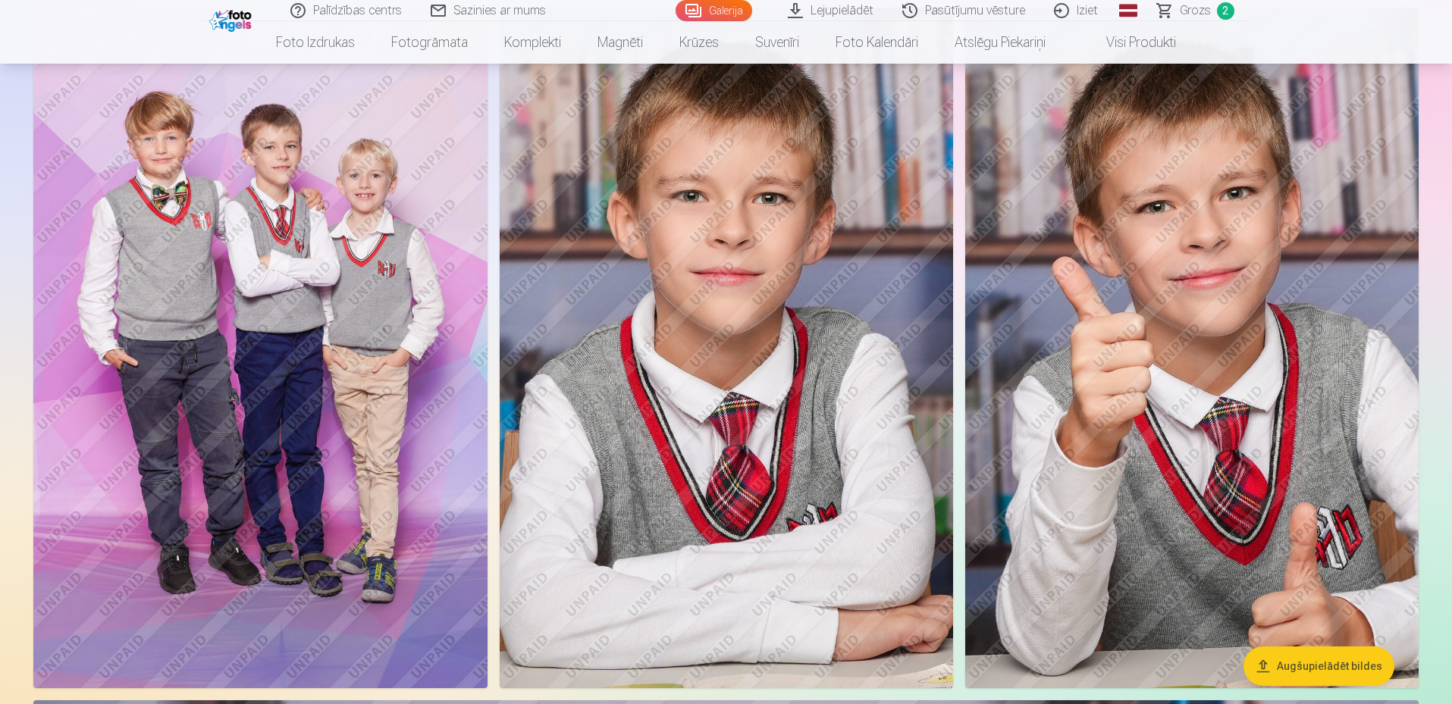
click at [1243, 322] on img at bounding box center [1191, 348] width 453 height 680
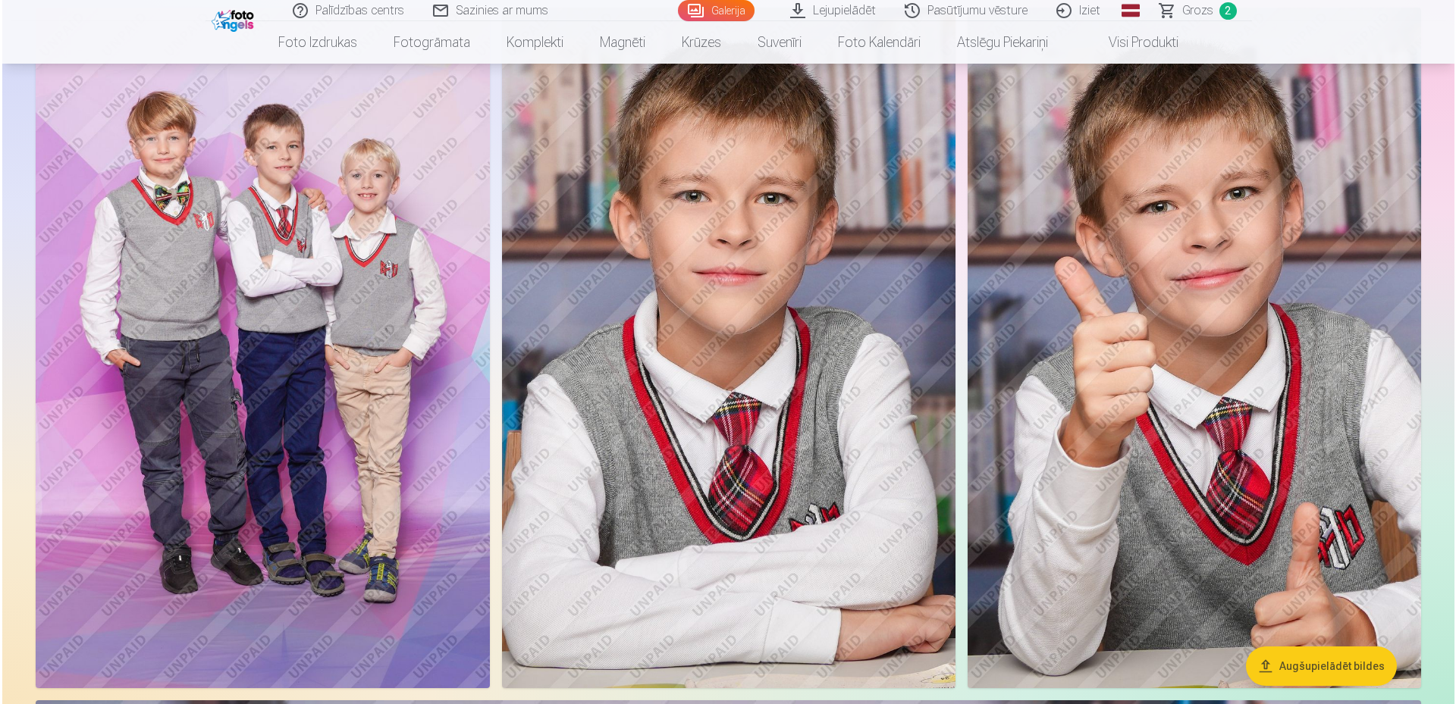
scroll to position [5543, 0]
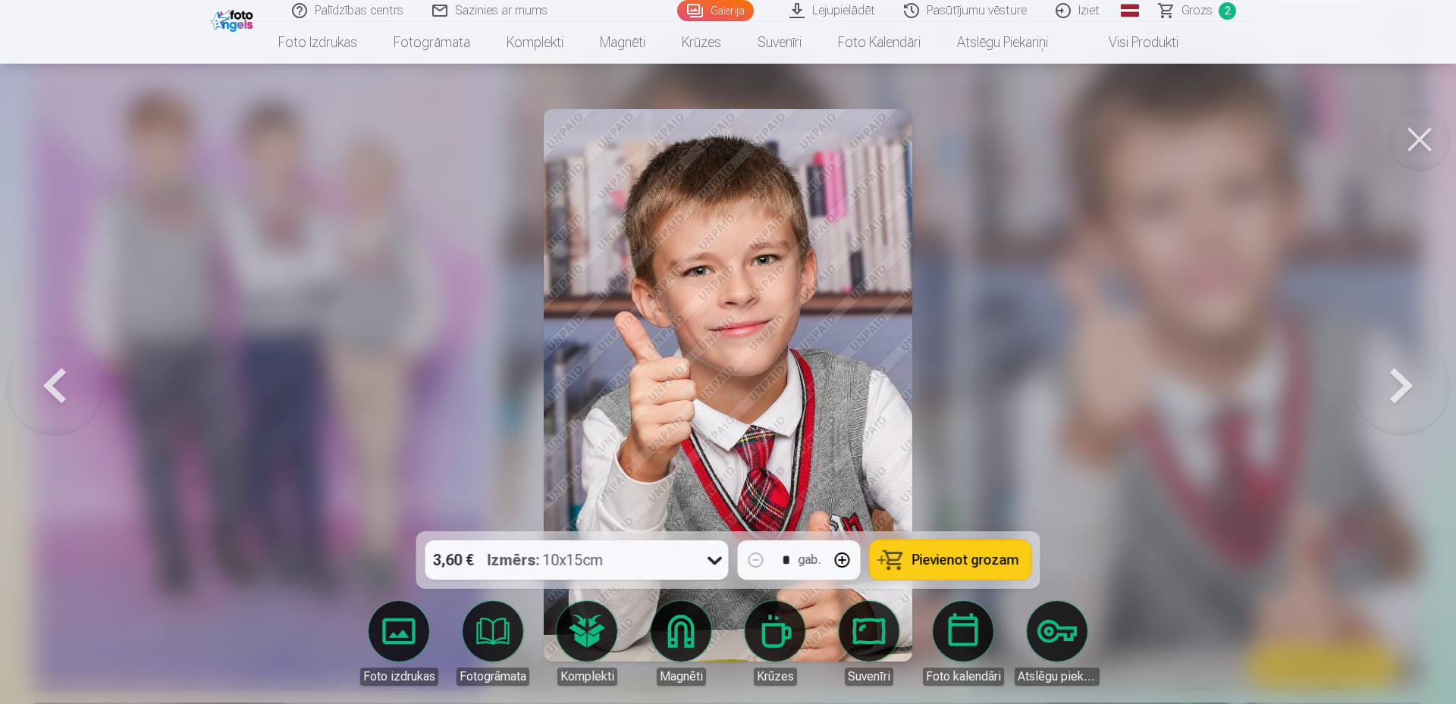
click at [708, 557] on icon at bounding box center [715, 560] width 24 height 24
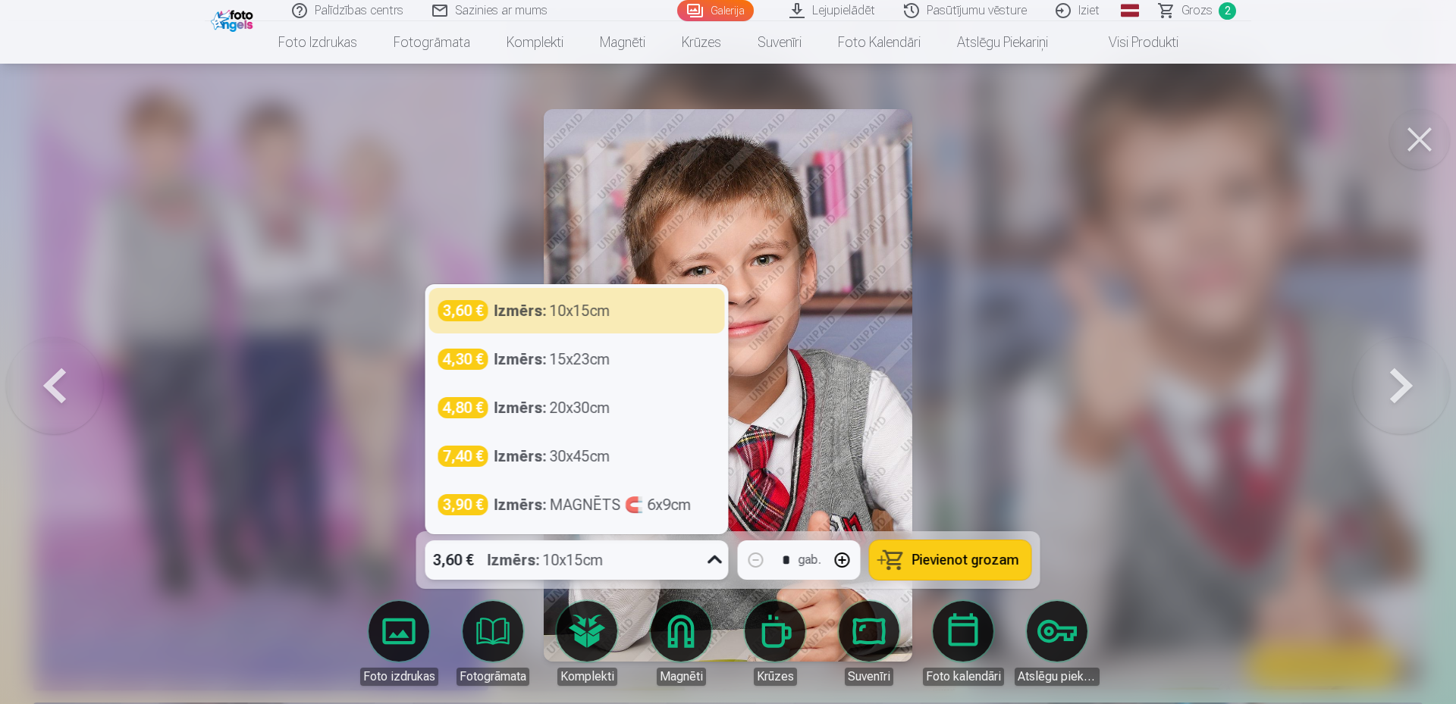
click at [708, 557] on icon at bounding box center [715, 560] width 24 height 24
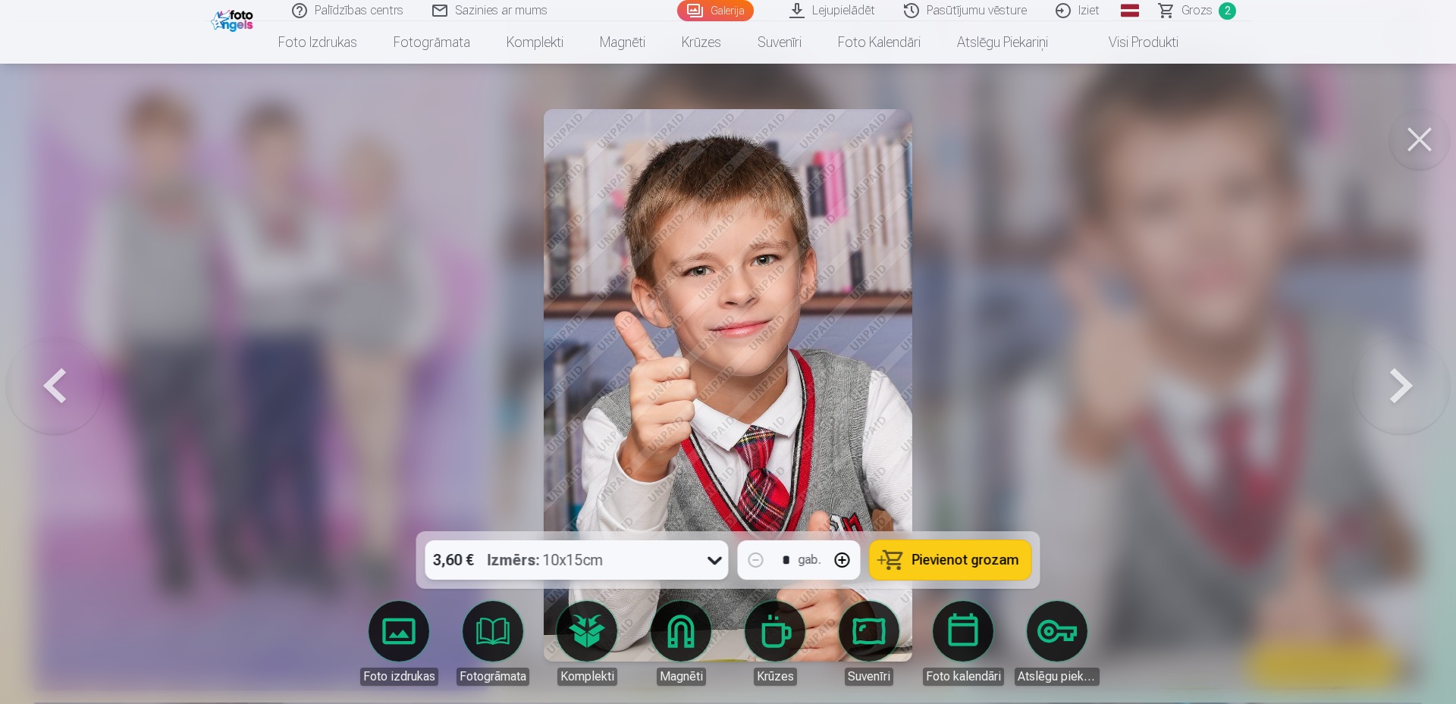
click at [708, 557] on icon at bounding box center [715, 560] width 24 height 24
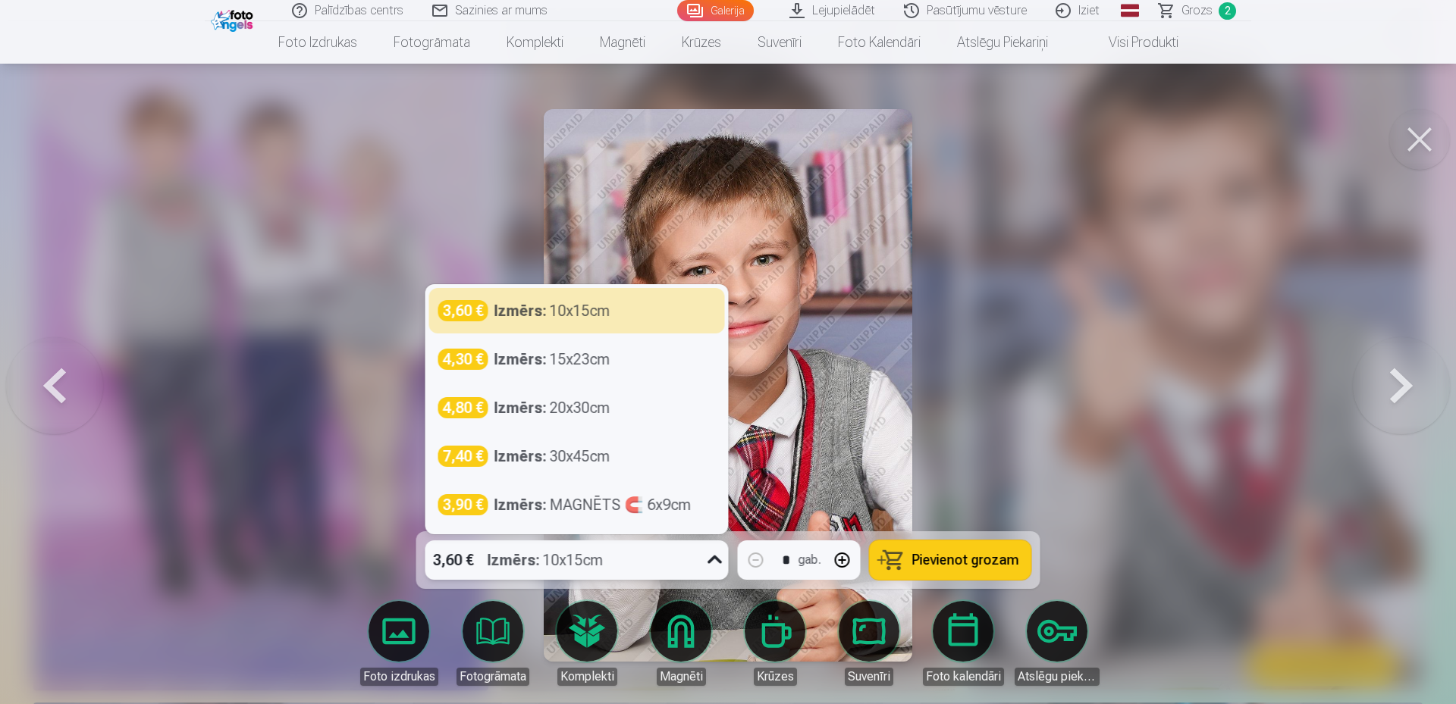
click at [708, 557] on icon at bounding box center [715, 560] width 24 height 24
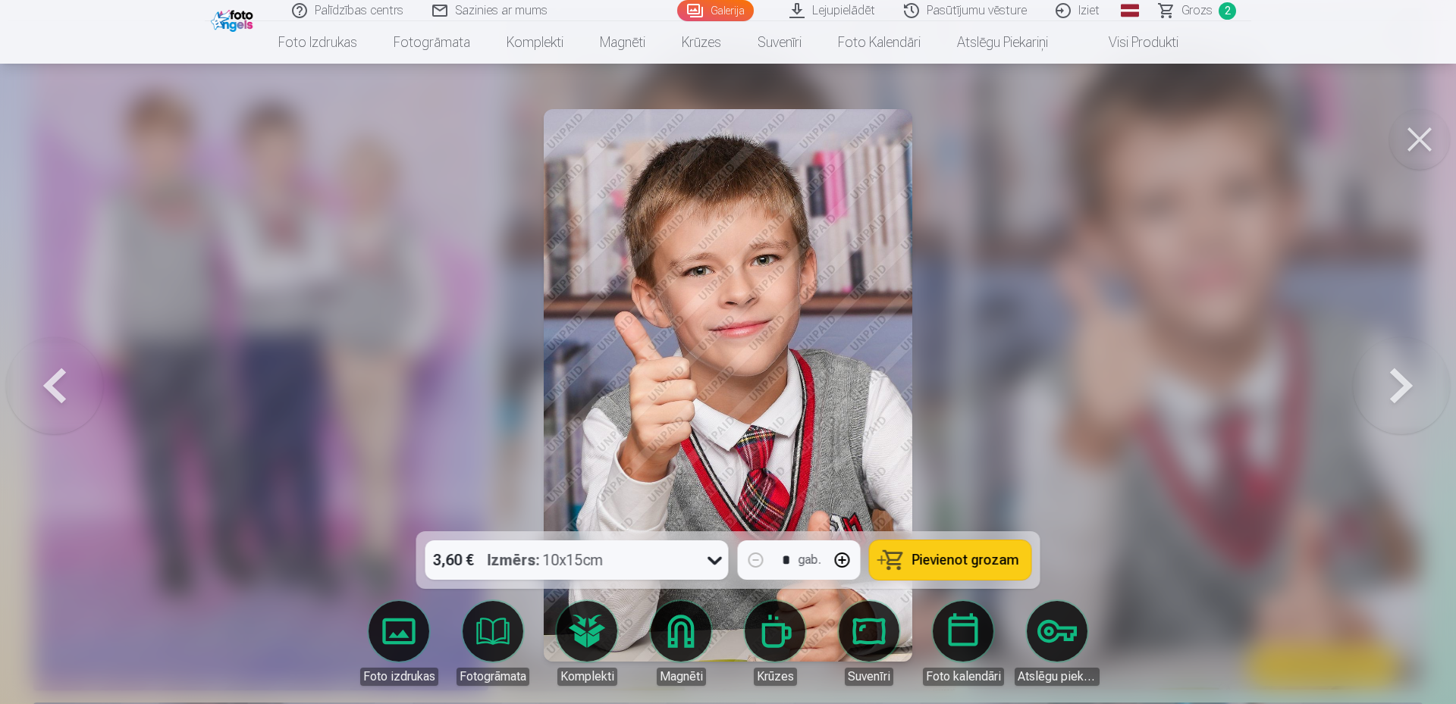
click at [961, 563] on span "Pievienot grozam" at bounding box center [965, 560] width 107 height 14
click at [1431, 130] on button at bounding box center [1419, 139] width 61 height 61
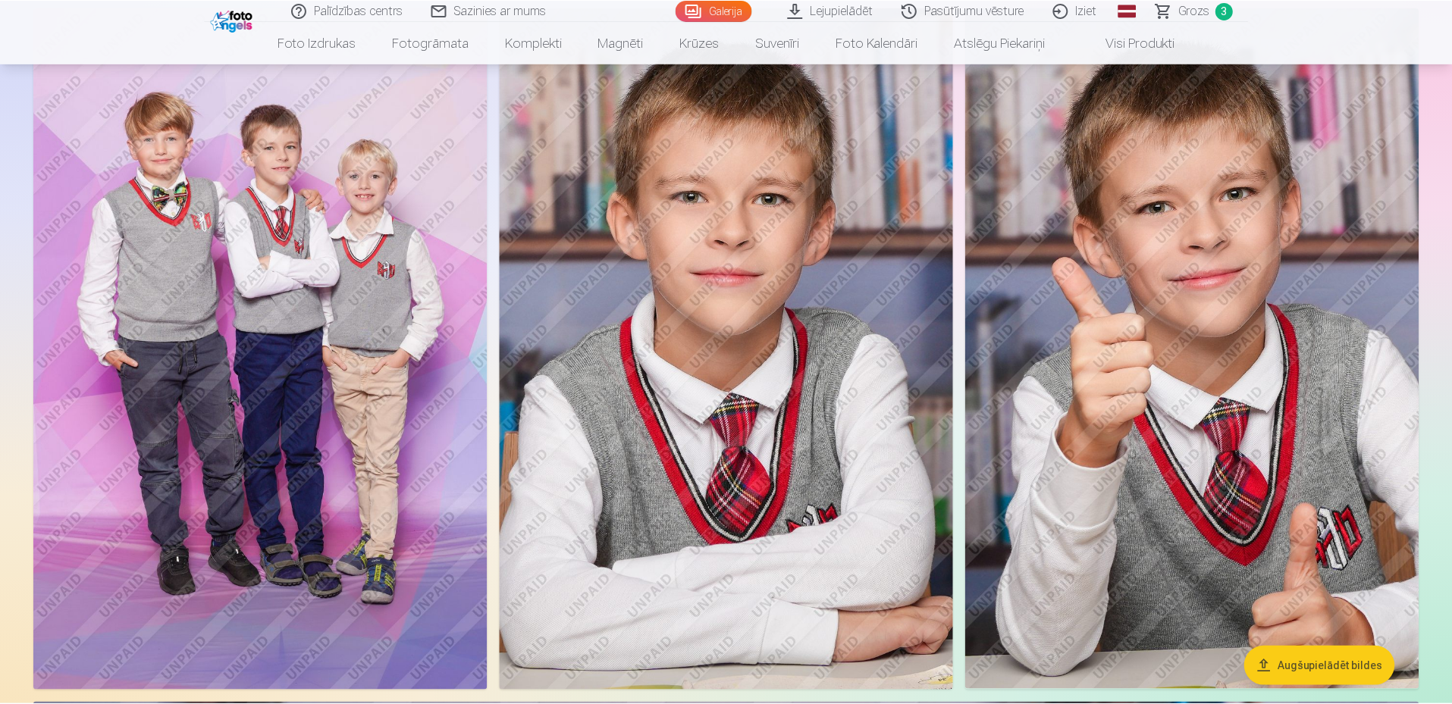
scroll to position [5529, 0]
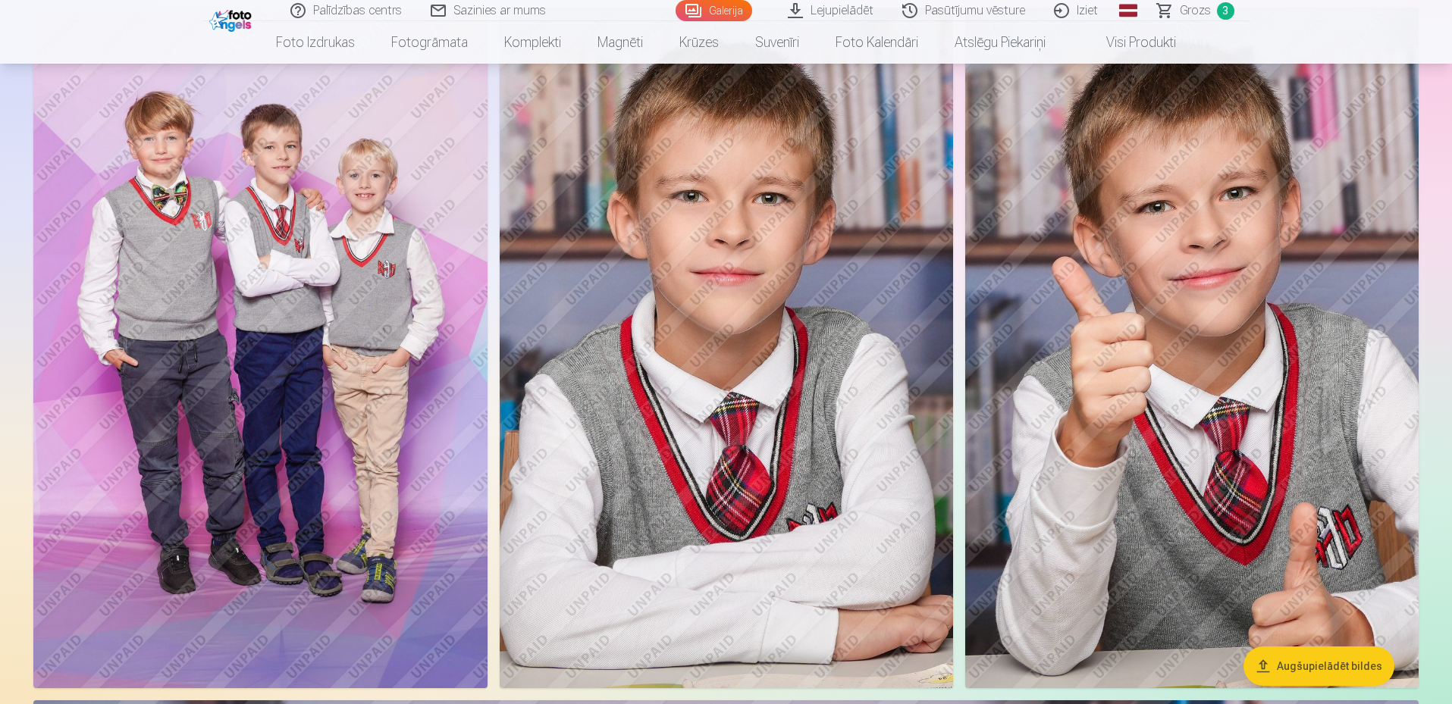
click at [817, 6] on link "Lejupielādēt" at bounding box center [831, 10] width 114 height 21
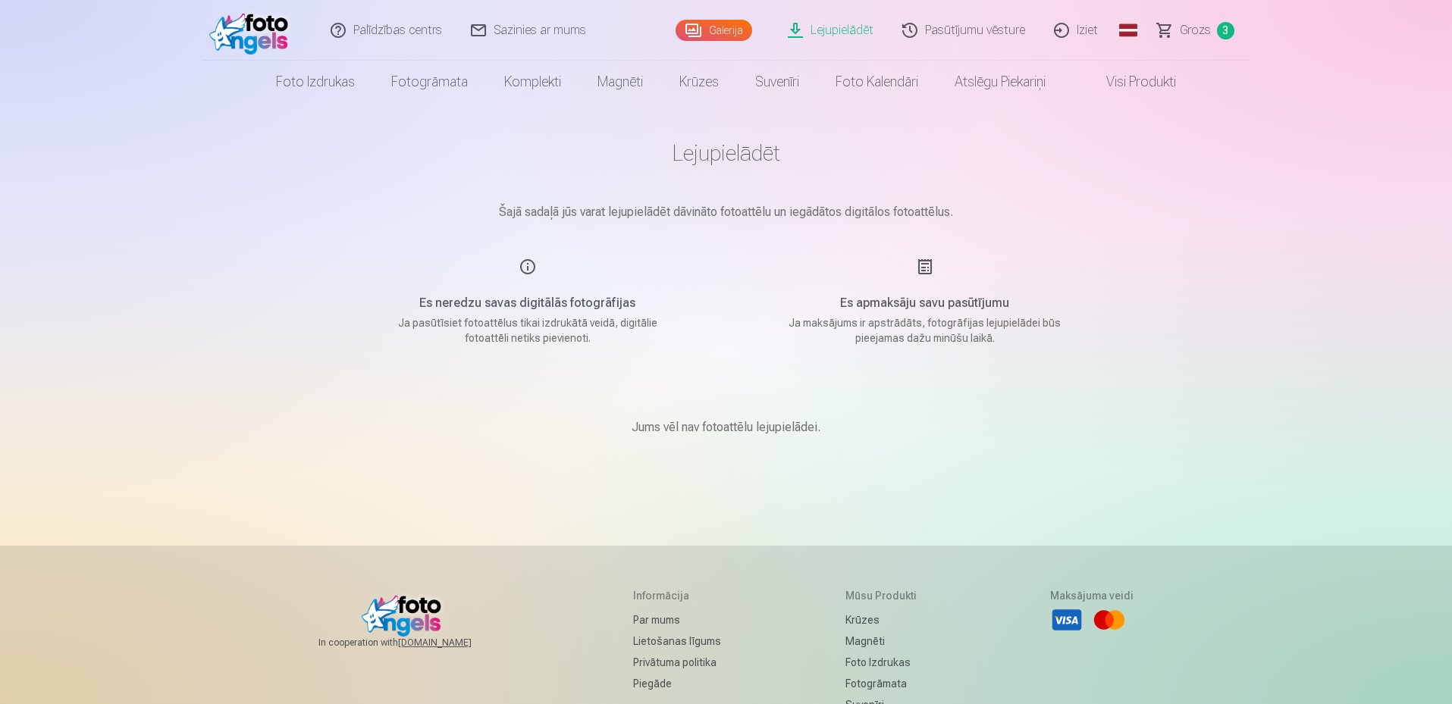
click at [708, 25] on link "Galerija" at bounding box center [714, 30] width 77 height 21
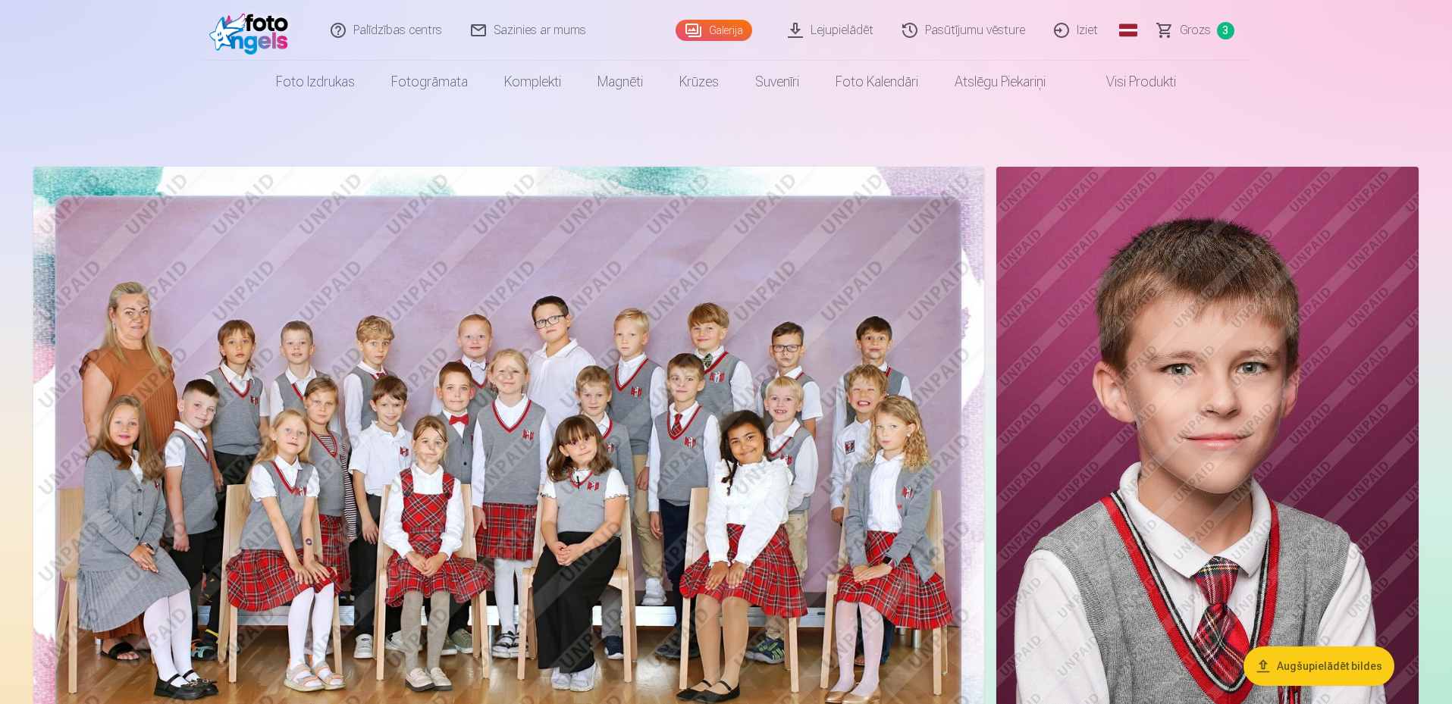
click at [1197, 32] on span "Grozs" at bounding box center [1195, 30] width 31 height 18
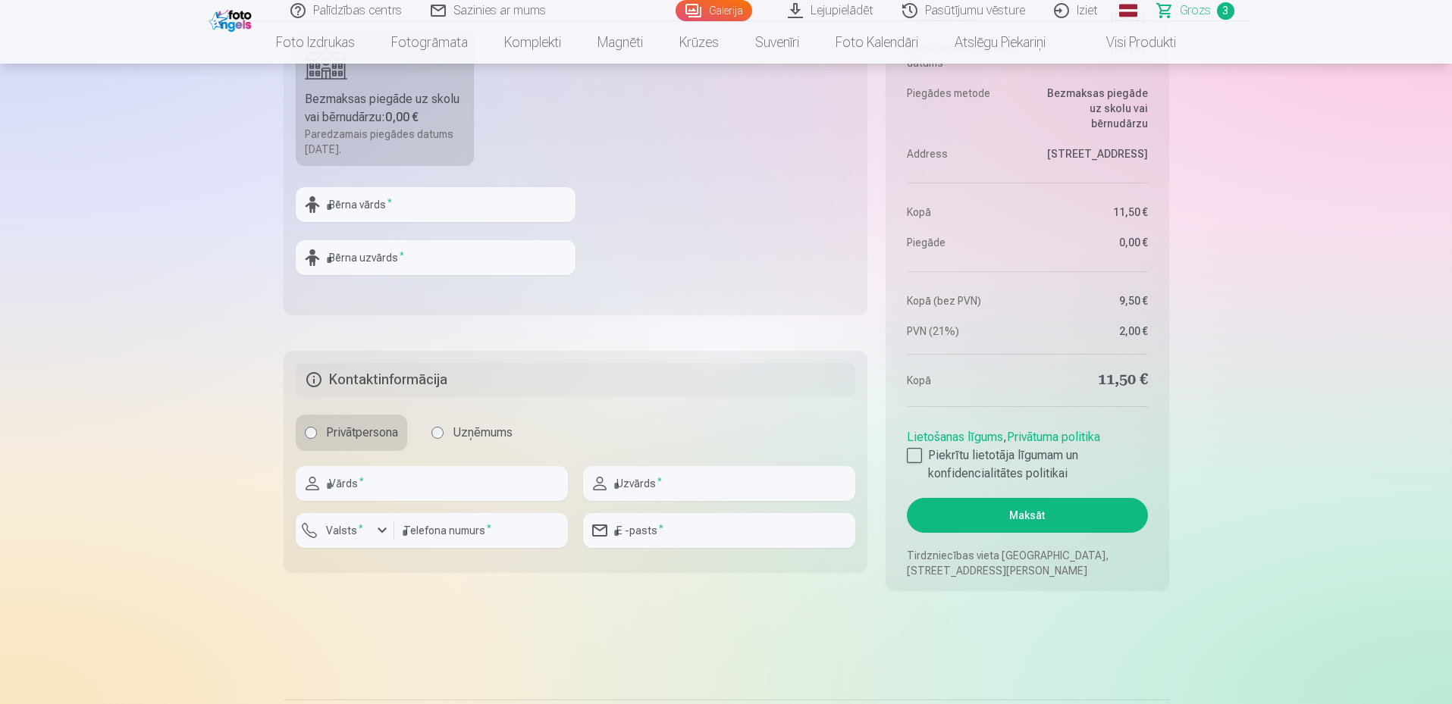
scroll to position [834, 0]
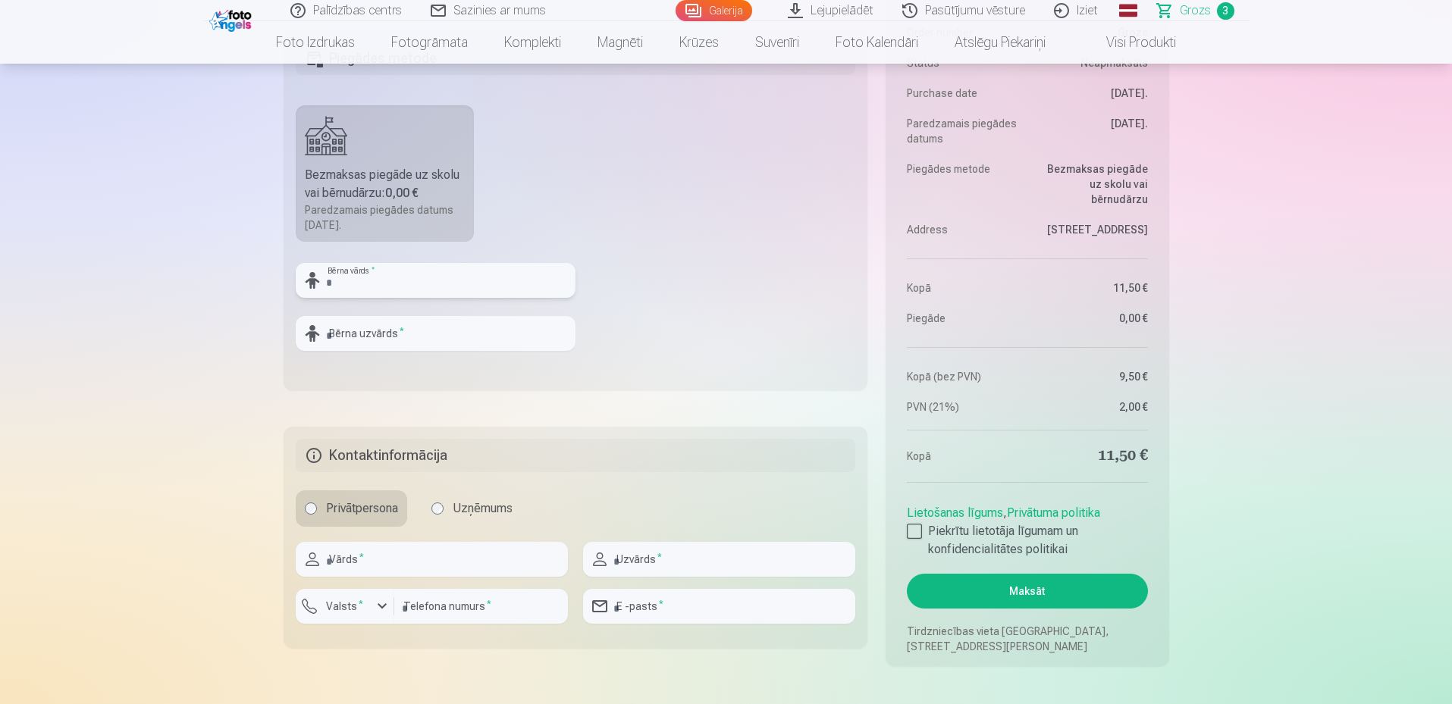
click at [337, 280] on input "text" at bounding box center [436, 280] width 280 height 35
click at [654, 313] on fieldset "Piegādes metode Bezmaksas piegāde uz skolu vai bērnudārzu : 0,00 € Paredzamais …" at bounding box center [576, 210] width 585 height 361
click at [373, 286] on input "text" at bounding box center [436, 280] width 280 height 35
type input "******"
drag, startPoint x: 386, startPoint y: 343, endPoint x: 396, endPoint y: 340, distance: 10.6
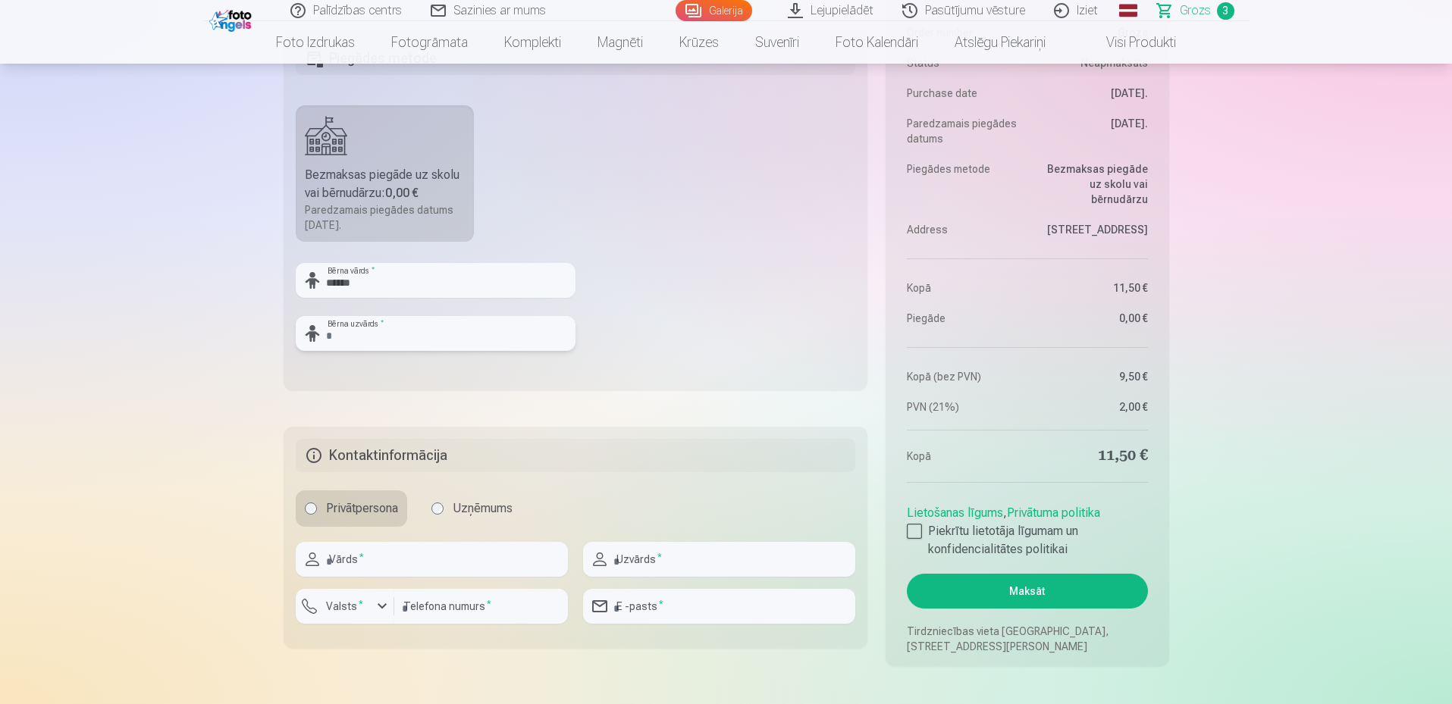
click at [387, 343] on input "text" at bounding box center [436, 333] width 280 height 35
type input "********"
click at [735, 287] on fieldset "Piegādes metode Bezmaksas piegāde uz skolu vai bērnudārzu : 0,00 € Paredzamais …" at bounding box center [576, 210] width 585 height 361
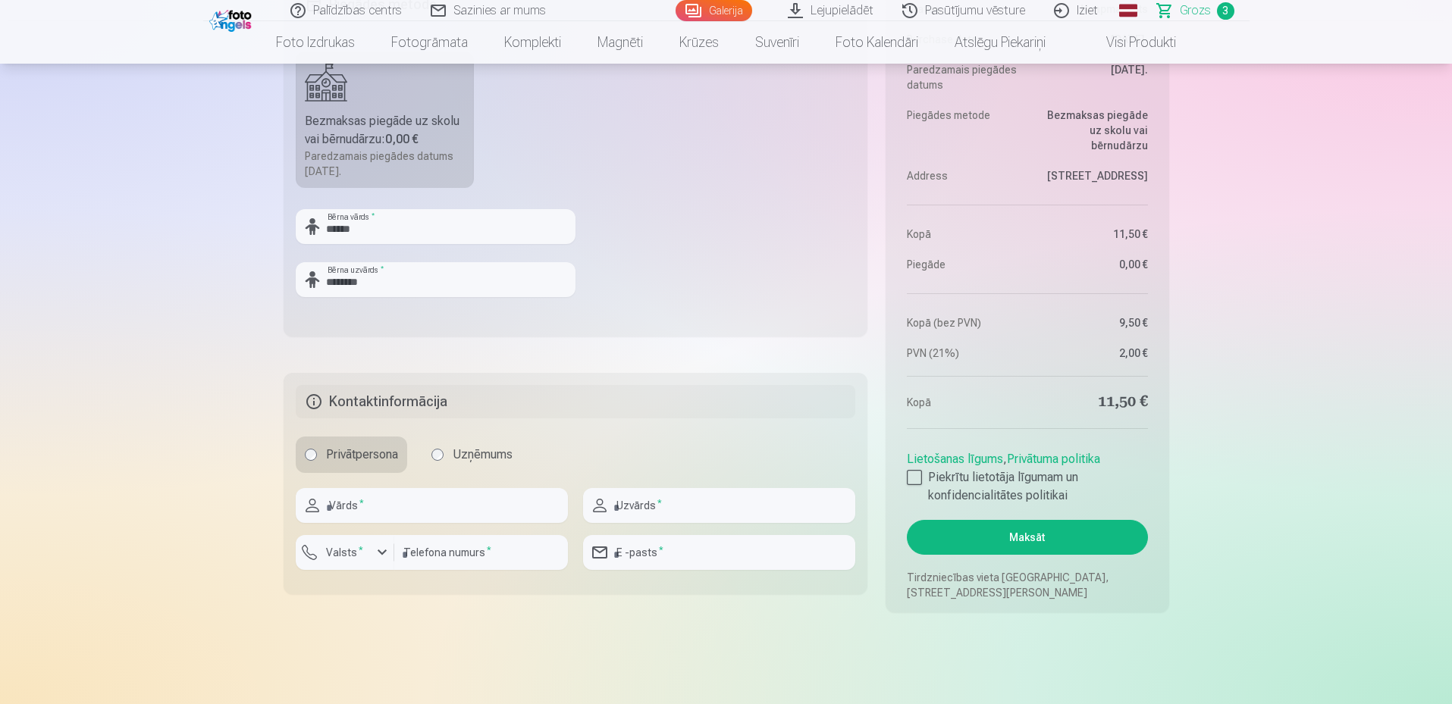
scroll to position [910, 0]
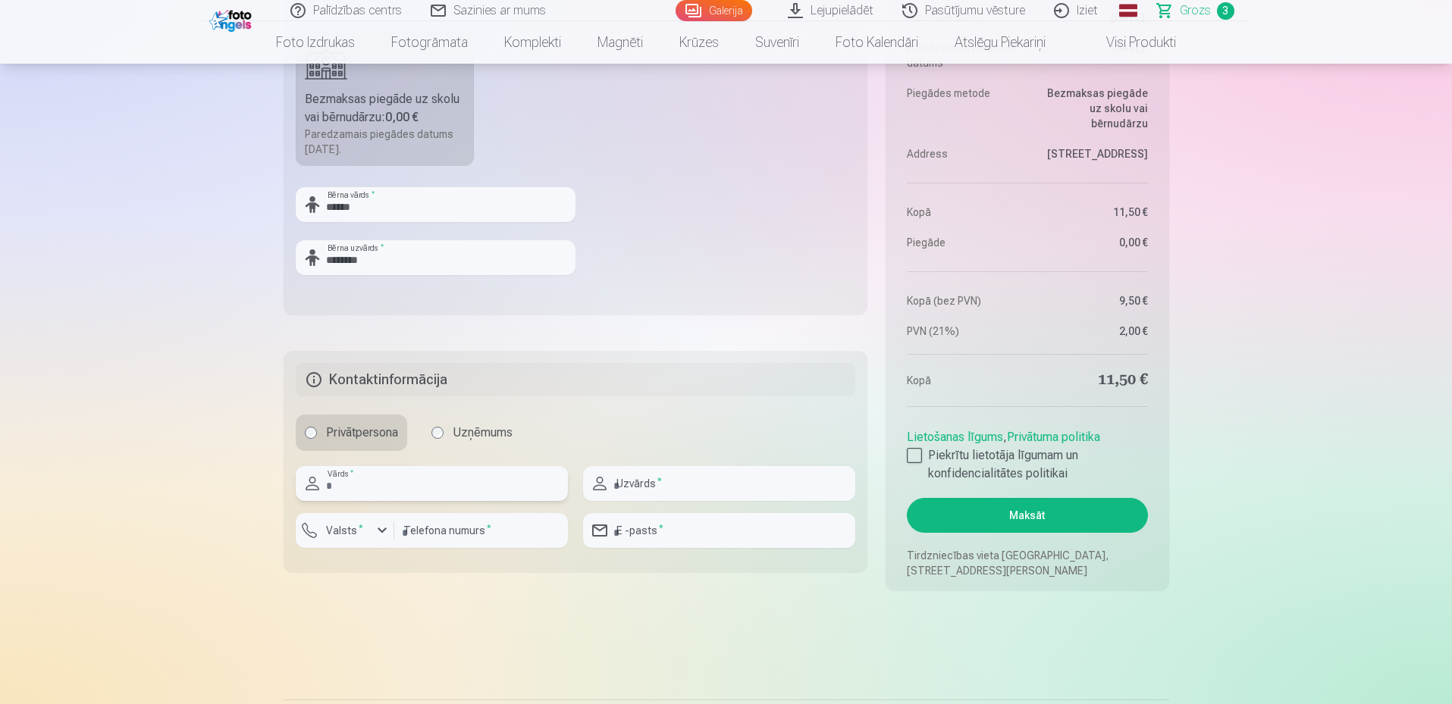
click at [430, 494] on input "text" at bounding box center [432, 483] width 272 height 35
type input "******"
type input "********"
type input "**********"
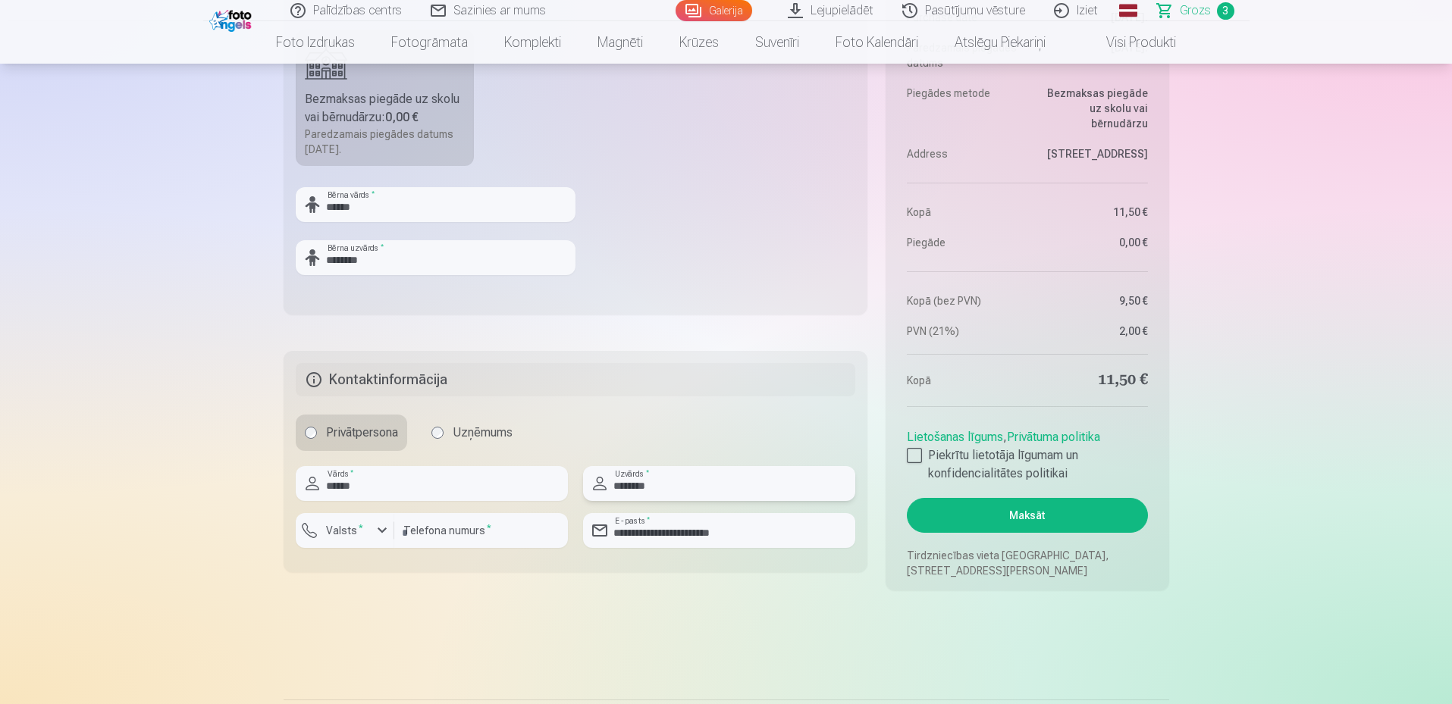
click at [632, 487] on input "********" at bounding box center [719, 483] width 272 height 35
type input "********"
click at [412, 493] on input "******" at bounding box center [432, 483] width 272 height 35
click at [380, 531] on div "button" at bounding box center [382, 531] width 18 height 18
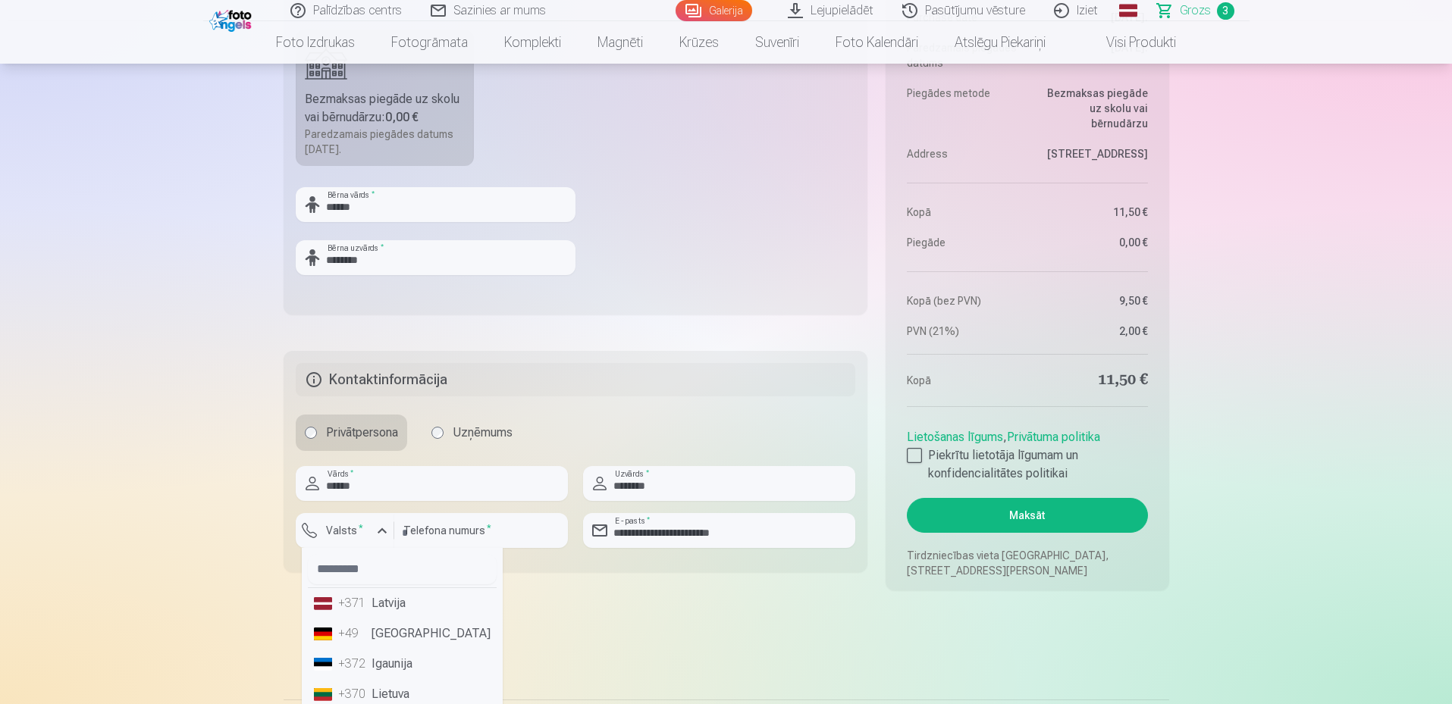
click at [384, 602] on li "+371 Latvija" at bounding box center [402, 603] width 189 height 30
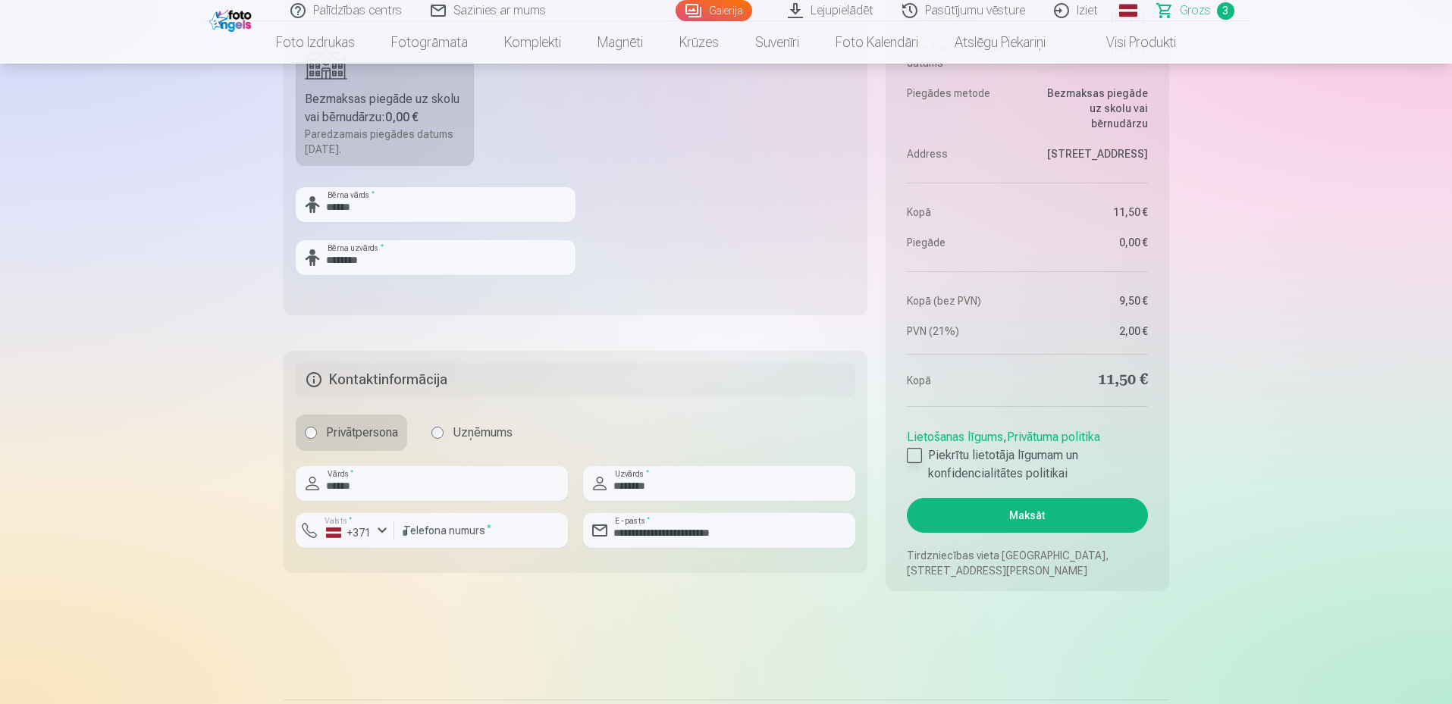
click at [920, 456] on div at bounding box center [914, 455] width 15 height 15
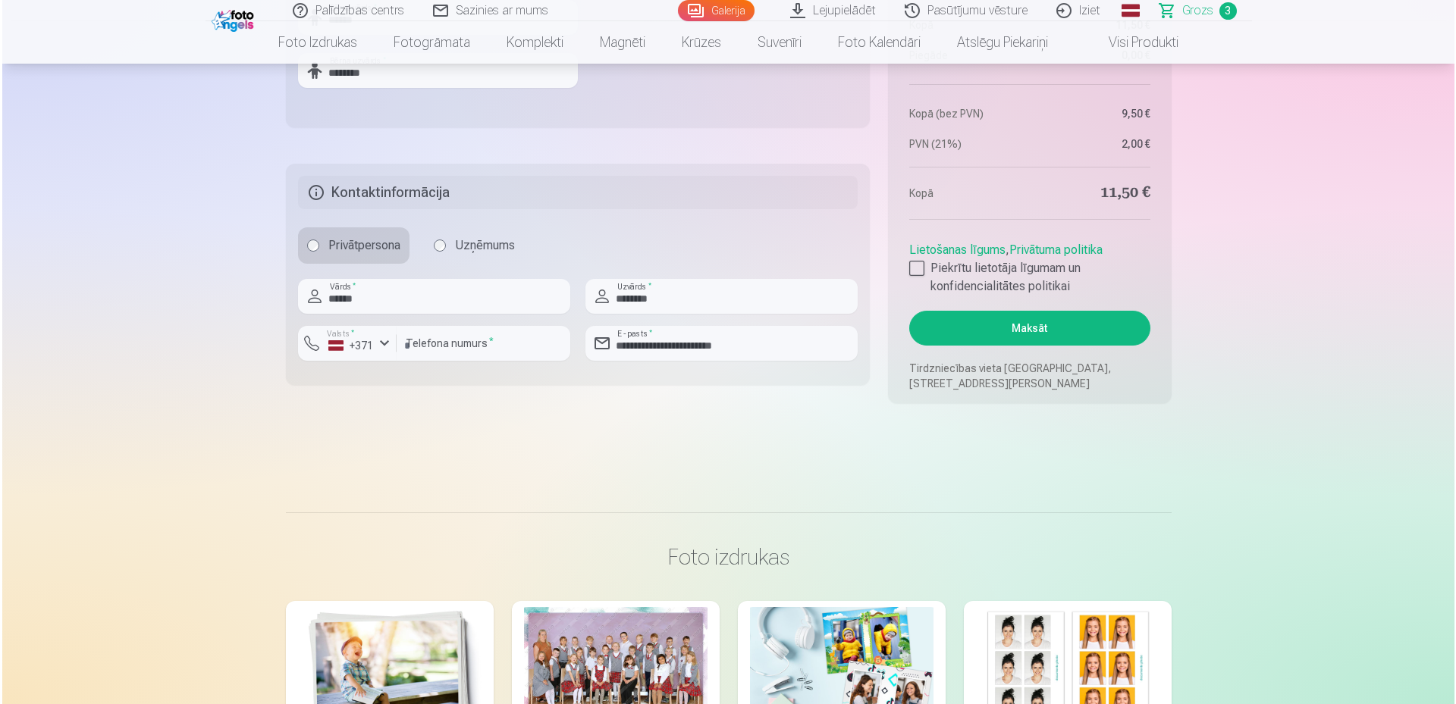
scroll to position [977, 0]
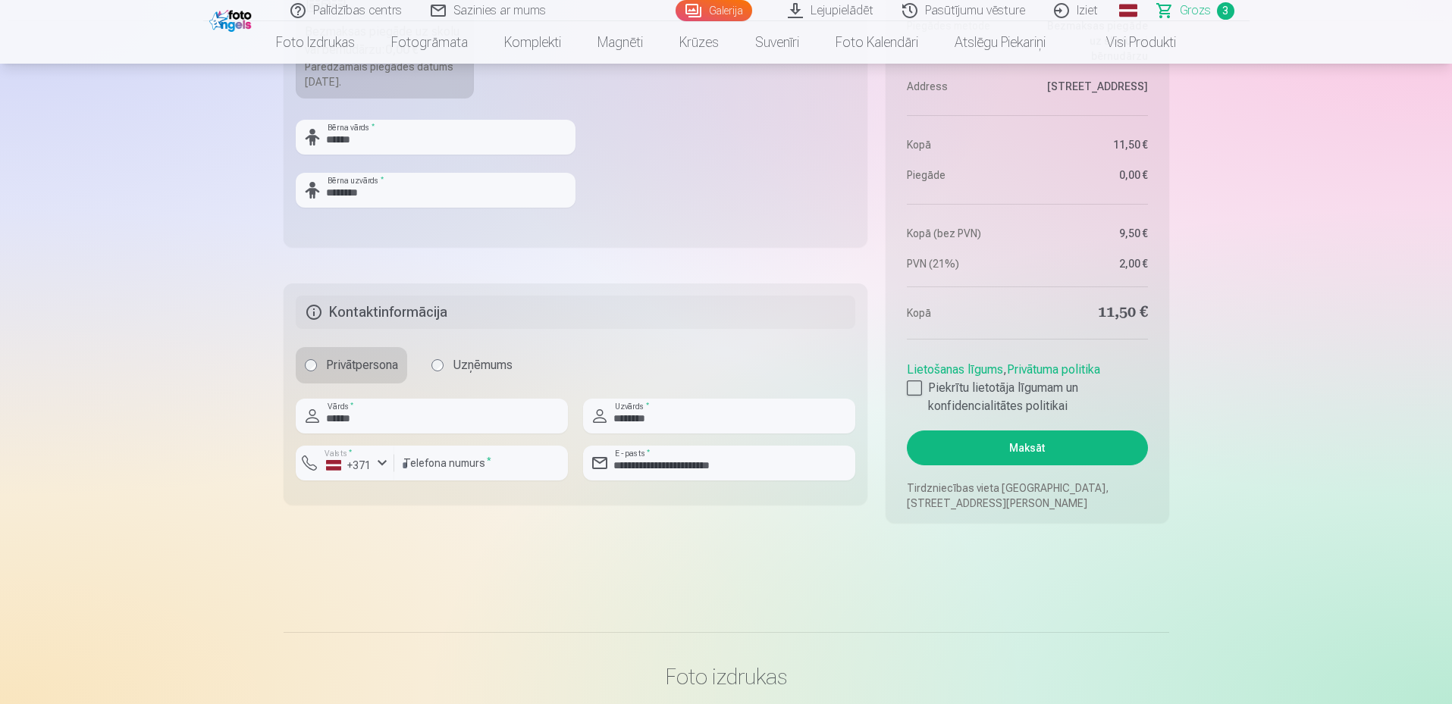
click at [1022, 445] on button "Maksāt" at bounding box center [1027, 448] width 240 height 35
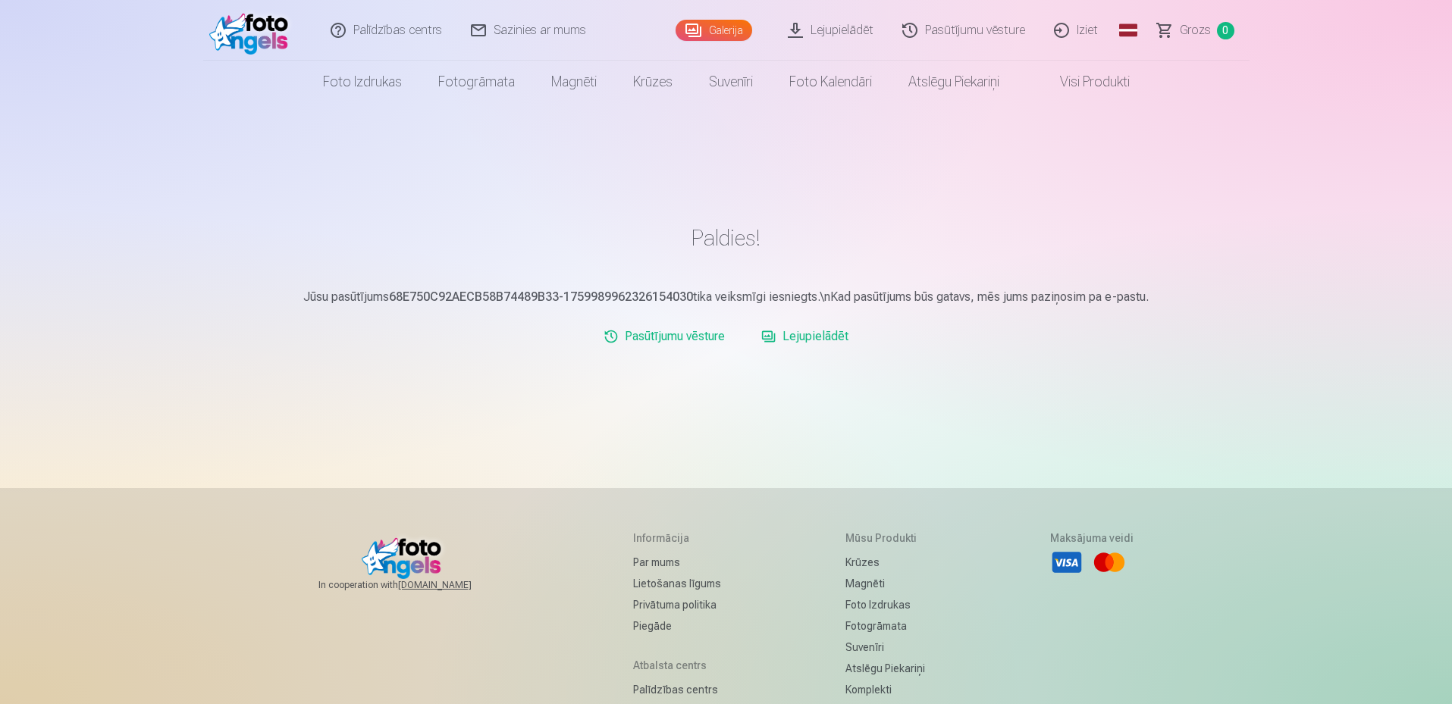
click at [807, 33] on link "Lejupielādēt" at bounding box center [831, 30] width 114 height 61
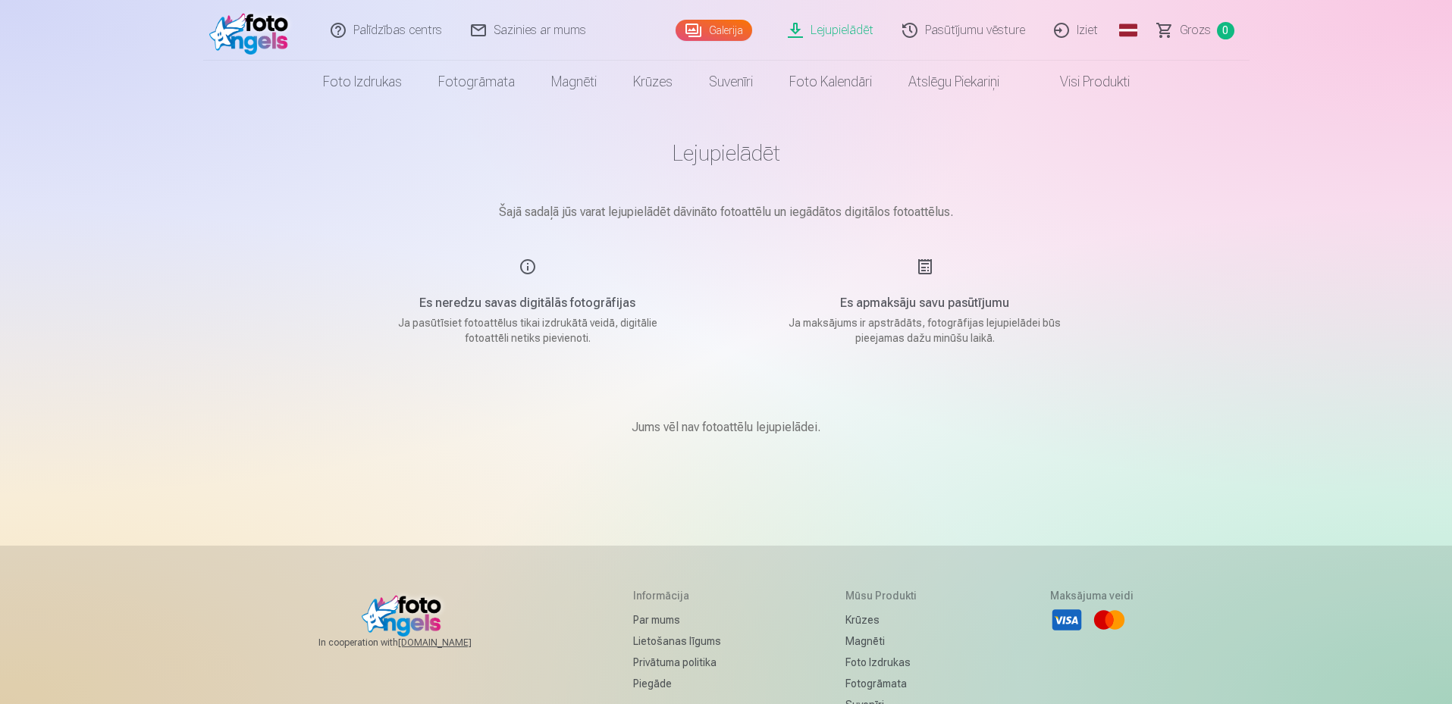
click at [967, 24] on link "Pasūtījumu vēsture" at bounding box center [965, 30] width 152 height 61
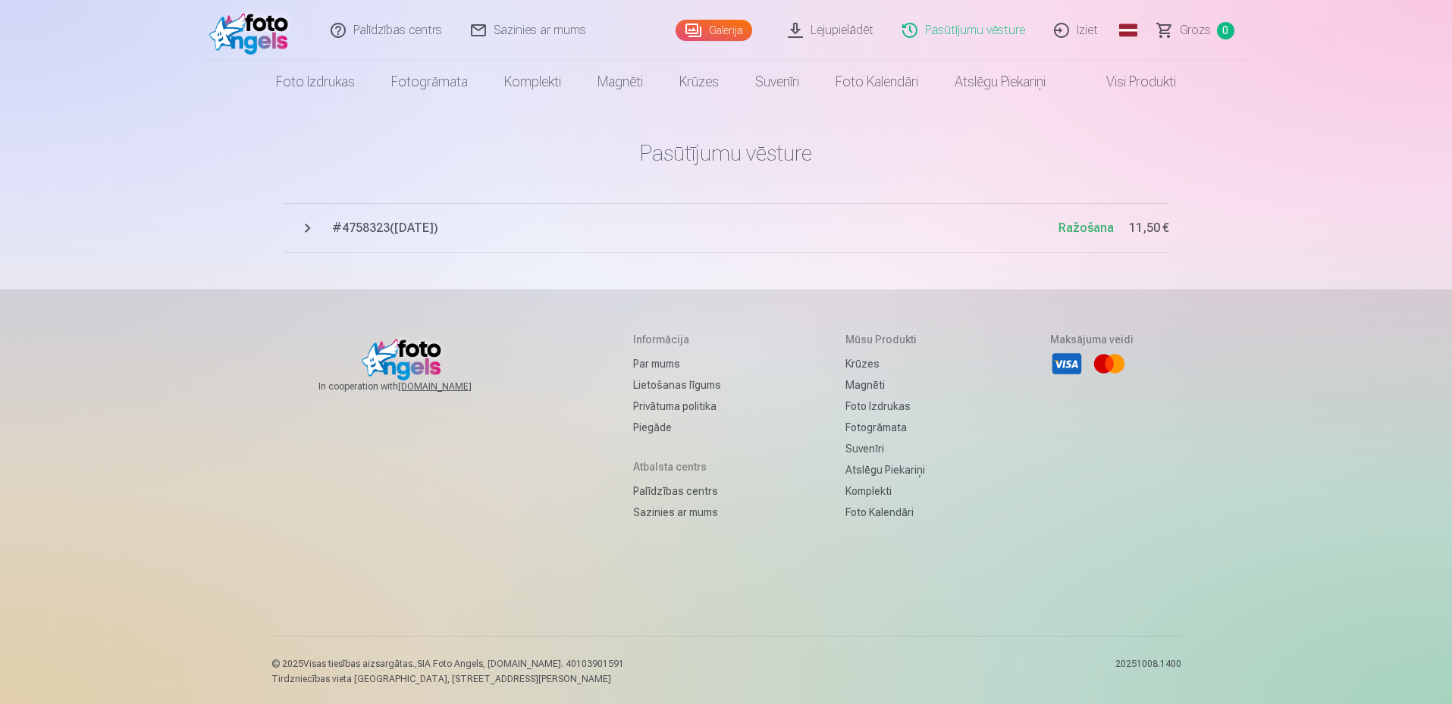
click at [309, 222] on button "# 4758323 ( [DATE] ) Ražošana 11,50 €" at bounding box center [727, 228] width 886 height 50
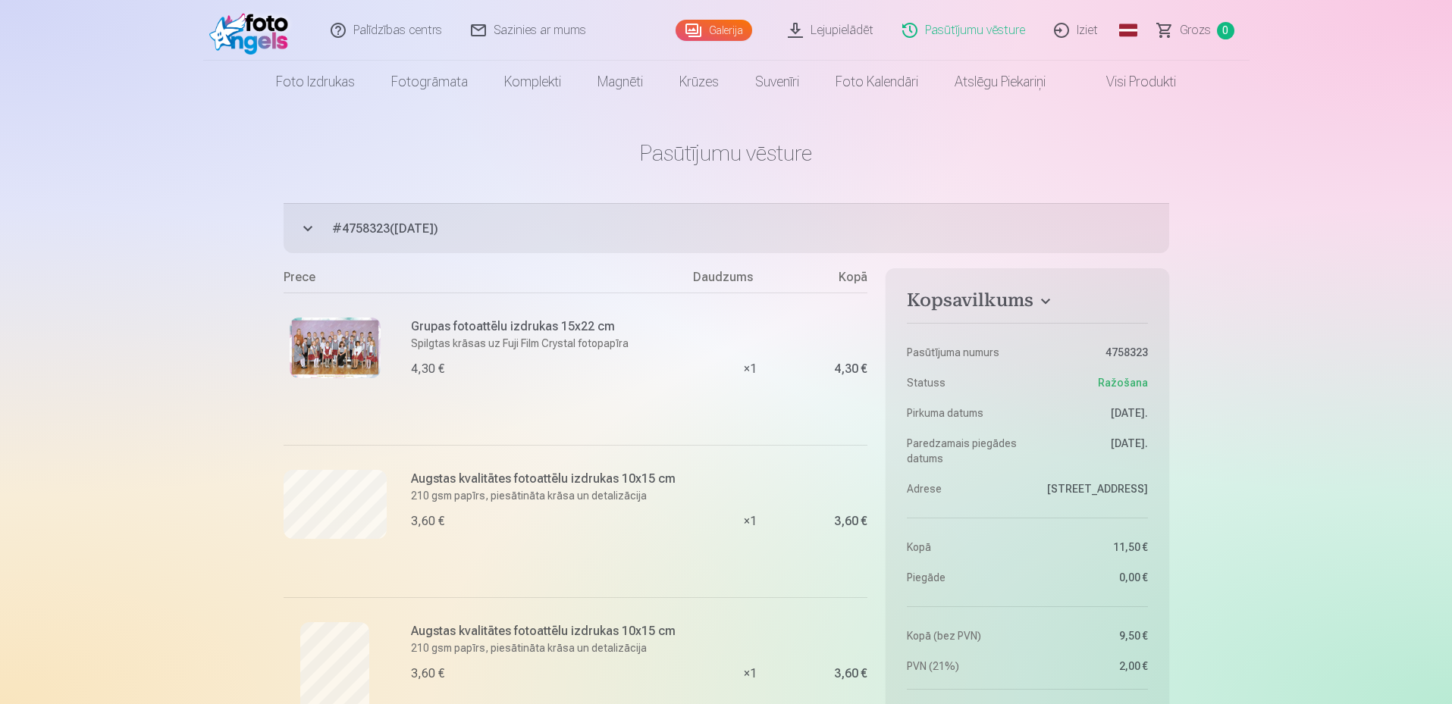
click at [842, 27] on link "Lejupielādēt" at bounding box center [831, 30] width 114 height 61
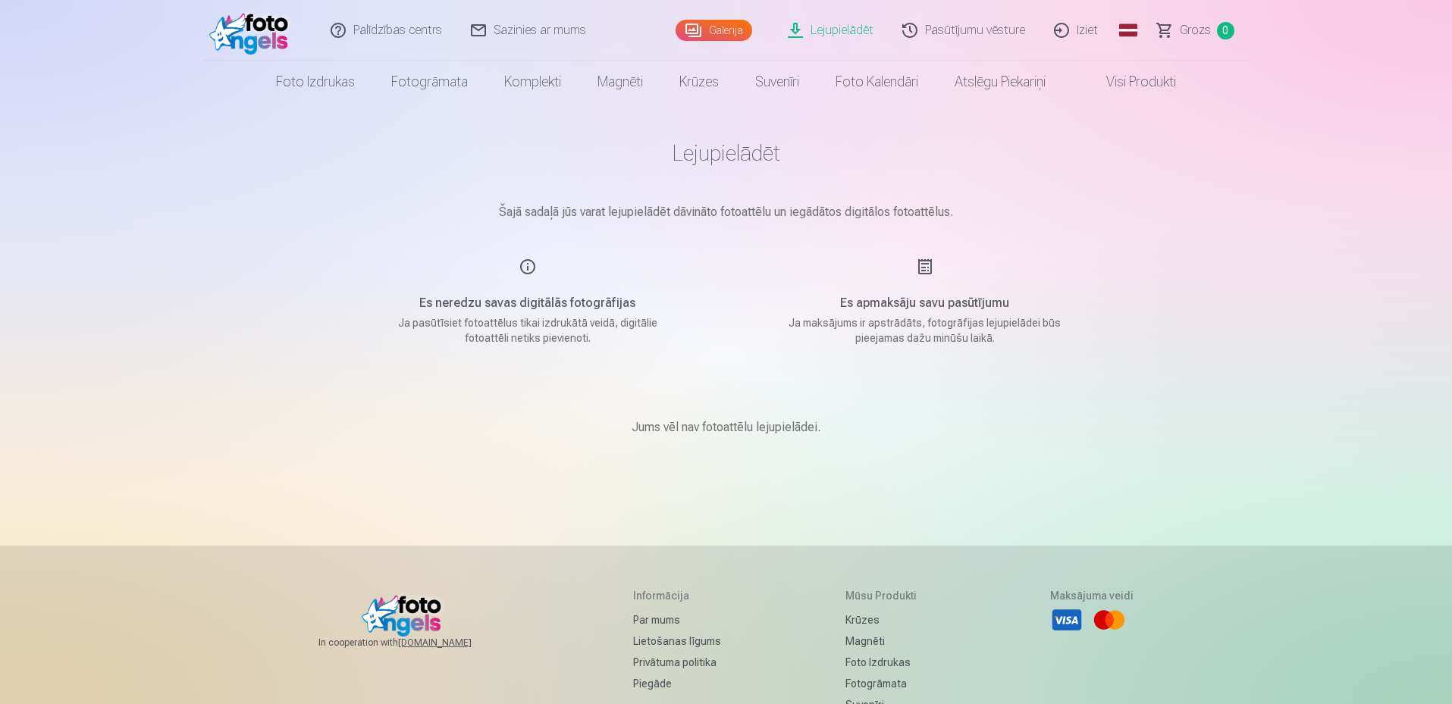
click at [709, 26] on link "Galerija" at bounding box center [714, 30] width 77 height 21
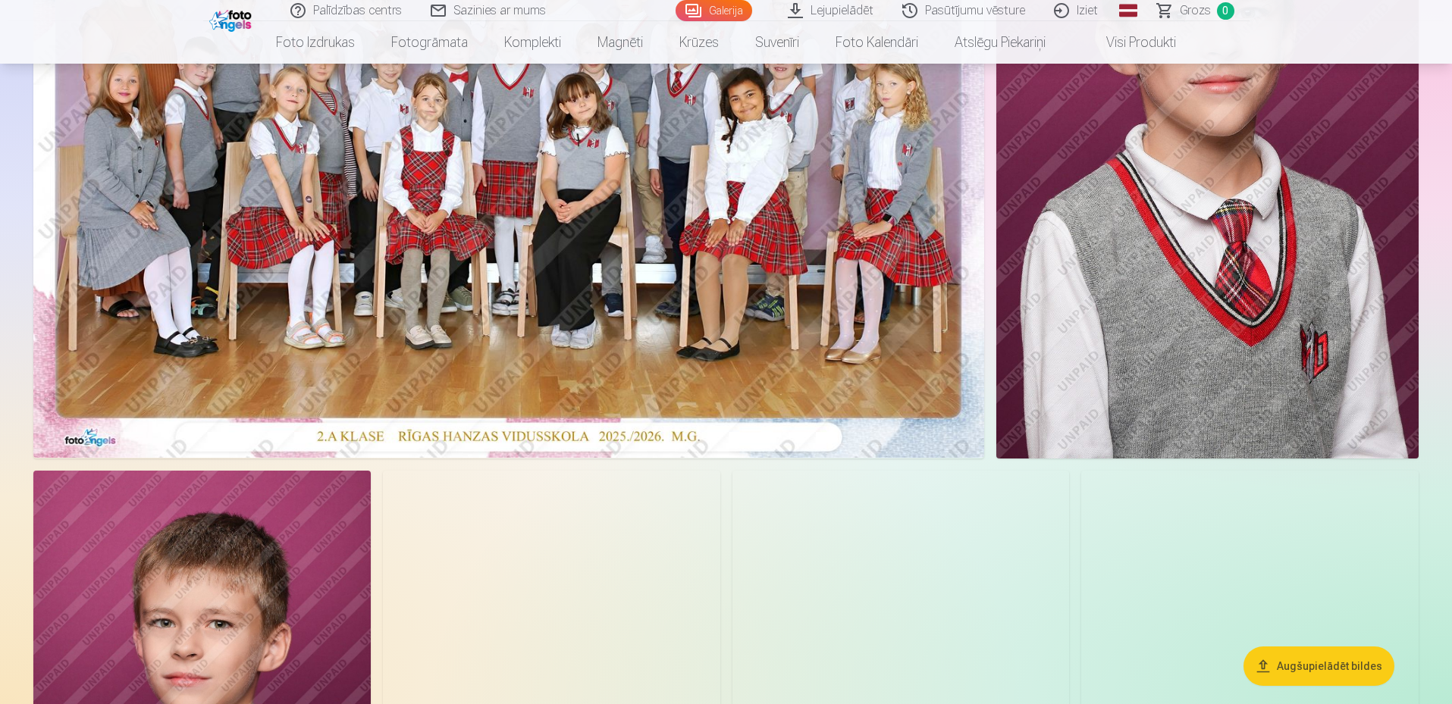
scroll to position [455, 0]
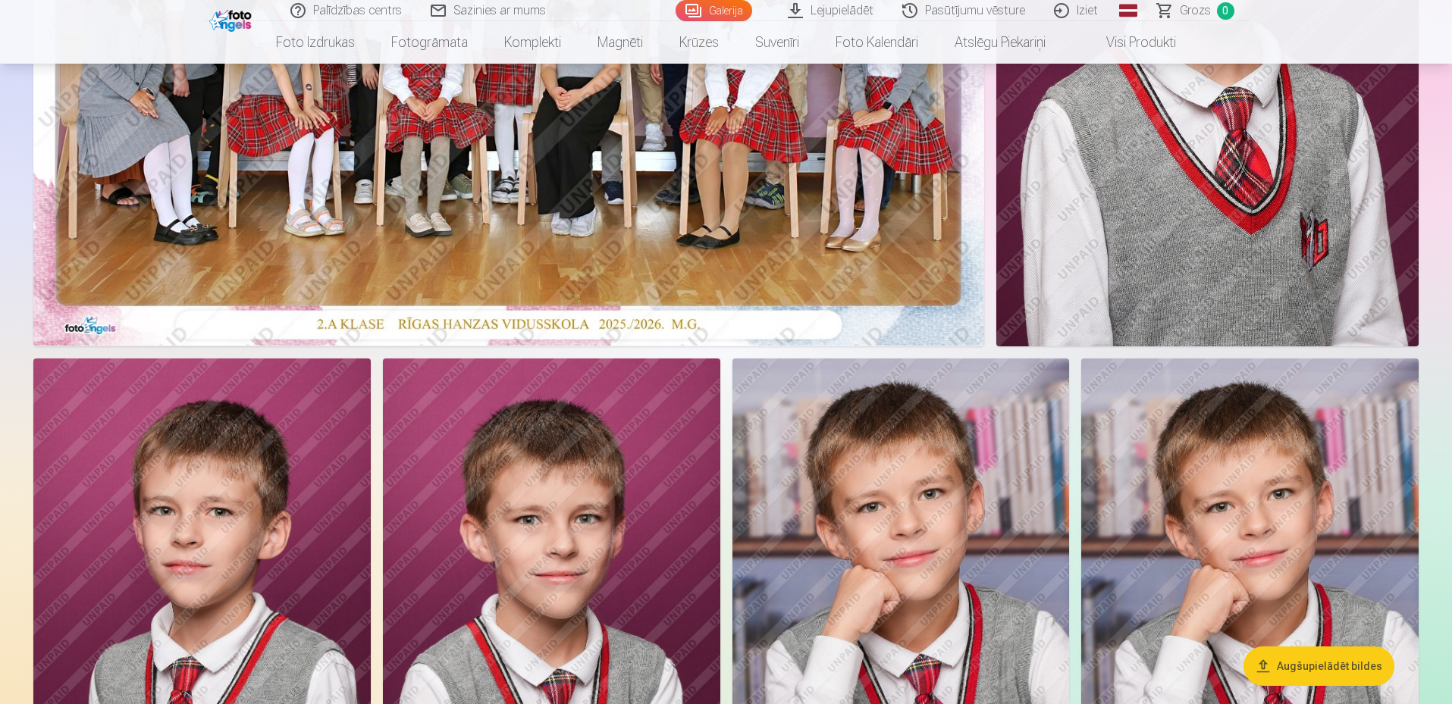
click at [1196, 279] on img at bounding box center [1207, 29] width 423 height 635
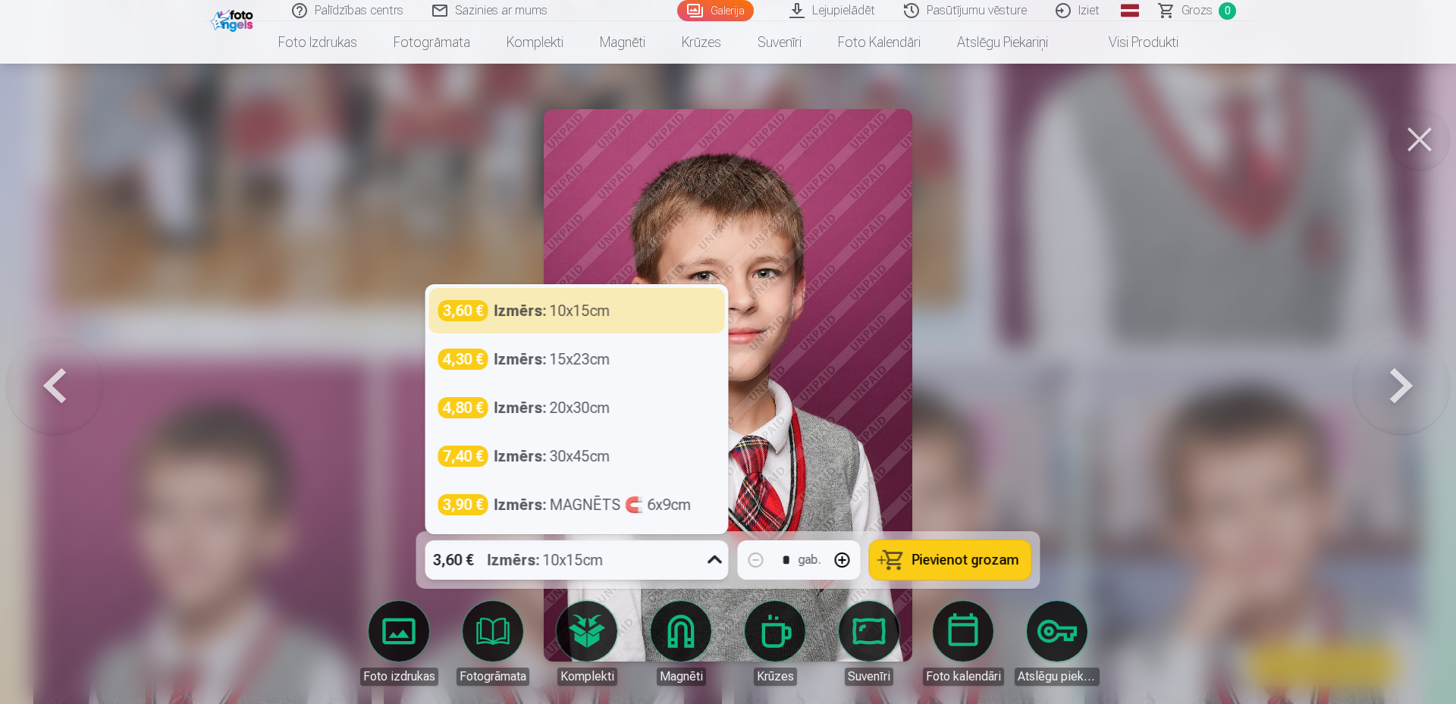
click at [712, 557] on icon at bounding box center [715, 560] width 24 height 24
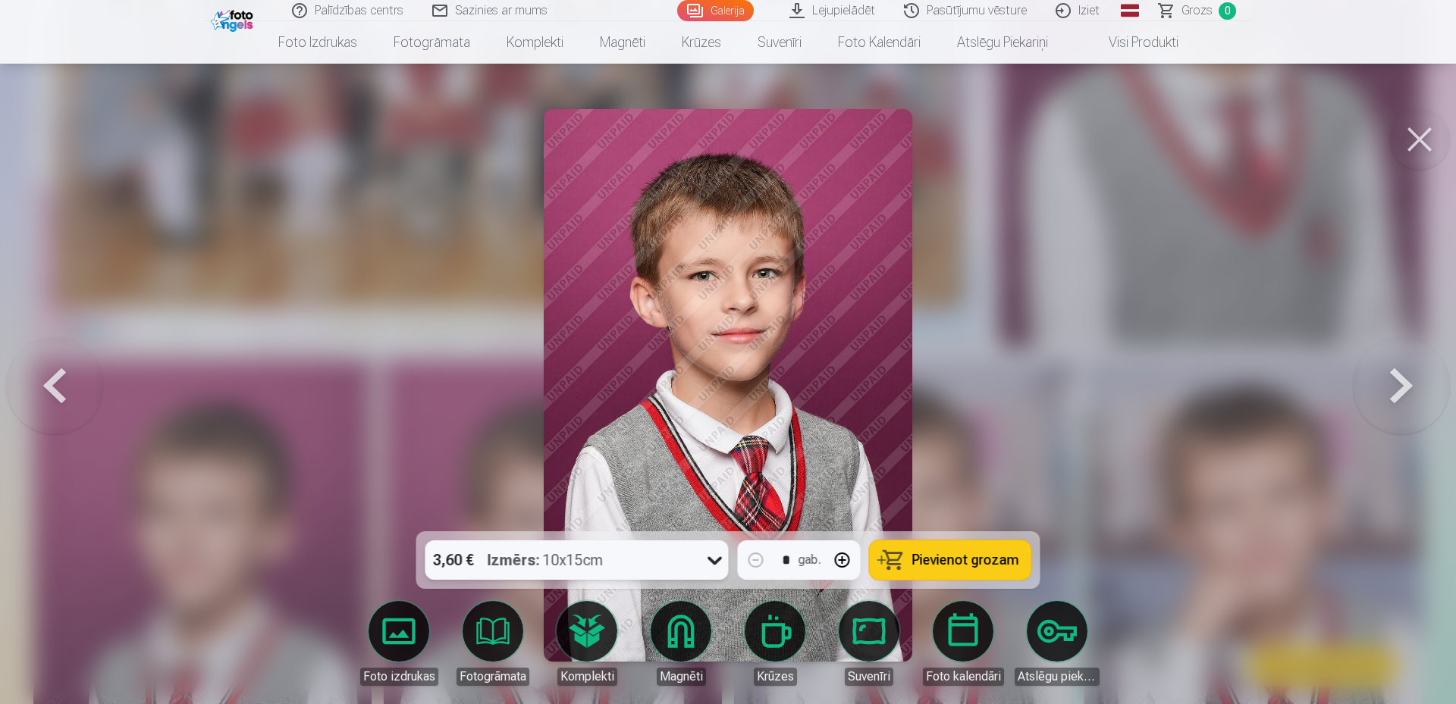
click at [712, 557] on icon at bounding box center [715, 560] width 24 height 24
click at [1410, 128] on button at bounding box center [1419, 139] width 61 height 61
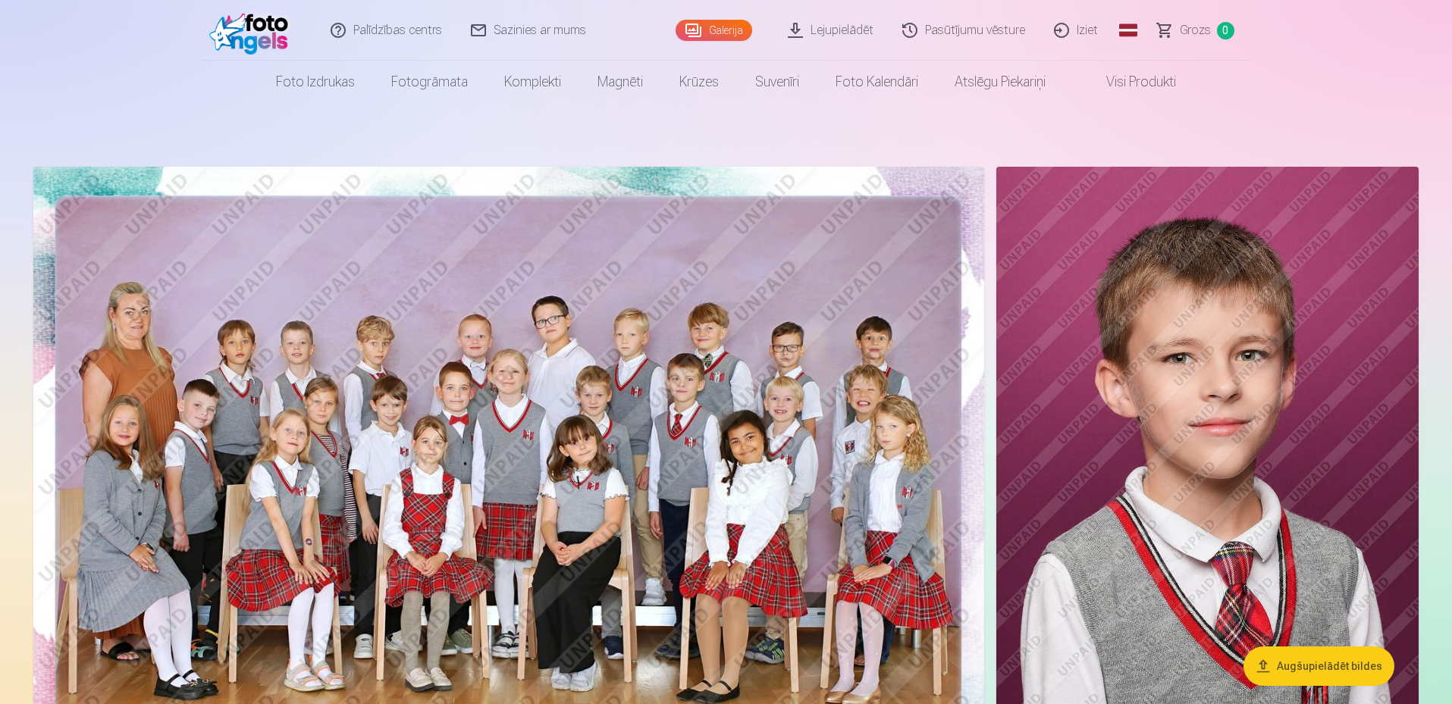
click at [1080, 24] on link "Iziet" at bounding box center [1076, 30] width 73 height 61
